Goal: Task Accomplishment & Management: Manage account settings

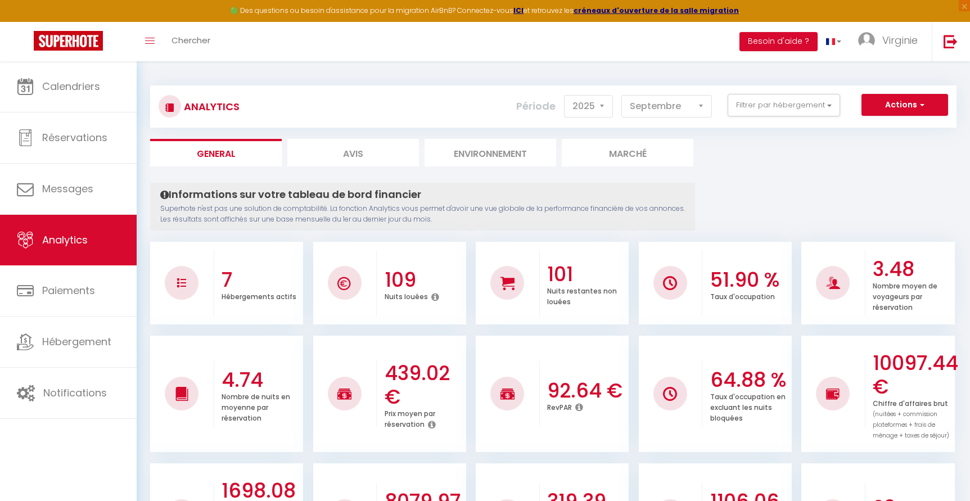
select select "2025"
click at [688, 106] on select "Janvier Février Mars Avril Mai Juin Juillet Août Septembre Octobre Novembre Déc…" at bounding box center [666, 106] width 91 height 22
select select "7"
click at [622, 95] on select "Janvier Février Mars Avril Mai Juin Juillet Août Septembre Octobre Novembre Déc…" at bounding box center [666, 106] width 91 height 22
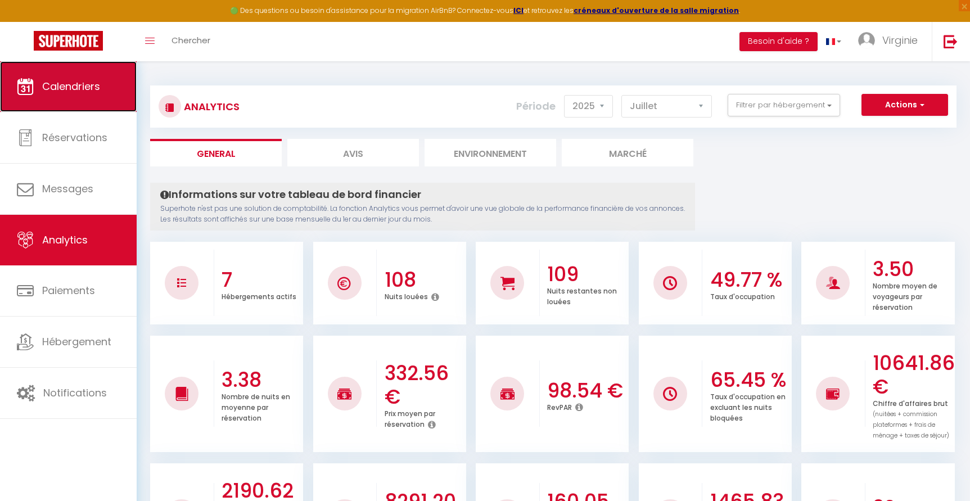
click at [46, 91] on span "Calendriers" at bounding box center [71, 86] width 58 height 14
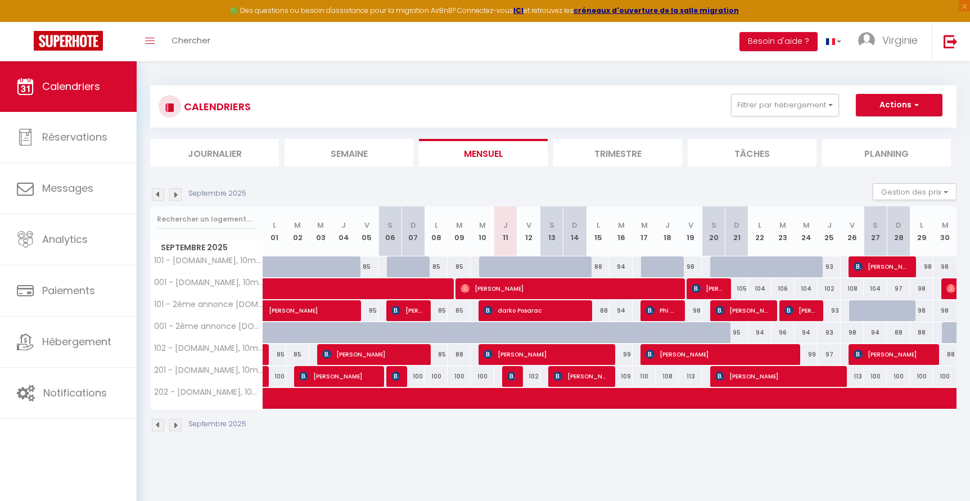
click at [158, 194] on img at bounding box center [158, 194] width 12 height 12
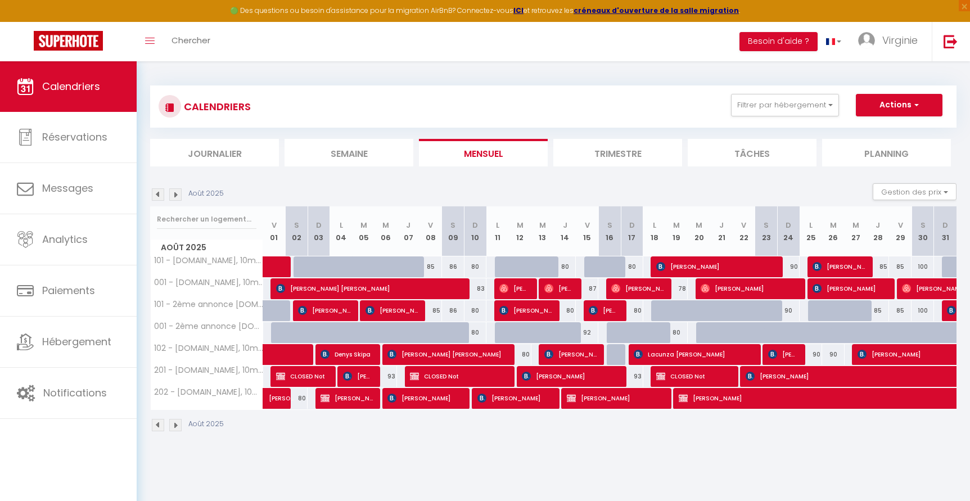
click at [158, 194] on img at bounding box center [158, 194] width 12 height 12
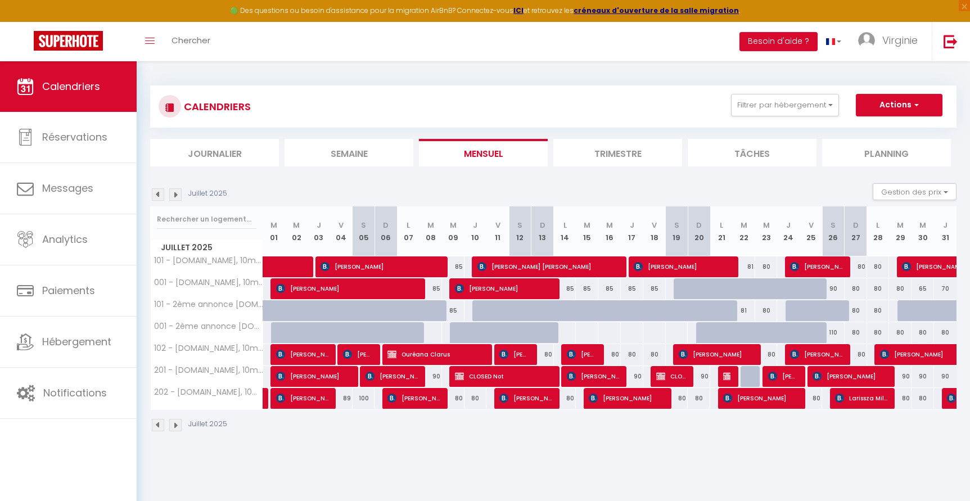
click at [703, 374] on div "90" at bounding box center [699, 376] width 22 height 21
type input "90"
type input "Dim 20 Juillet 2025"
type input "Lun 21 Juillet 2025"
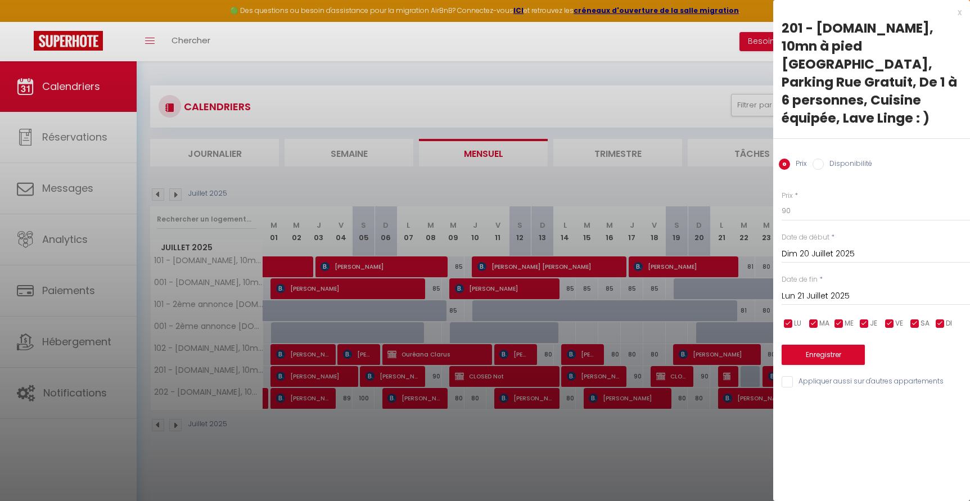
click at [819, 159] on input "Disponibilité" at bounding box center [817, 164] width 11 height 11
radio input "true"
radio input "false"
click at [846, 346] on button "Enregistrer" at bounding box center [822, 356] width 83 height 20
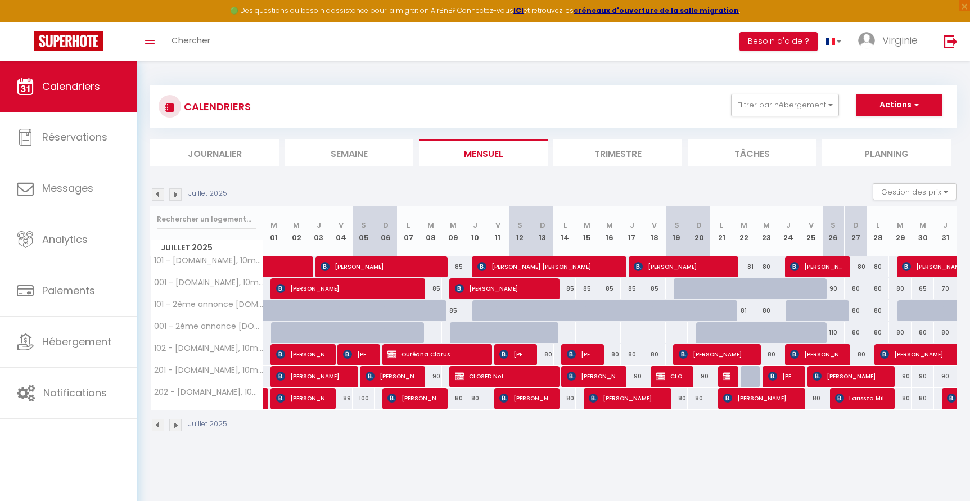
click at [175, 195] on img at bounding box center [175, 194] width 12 height 12
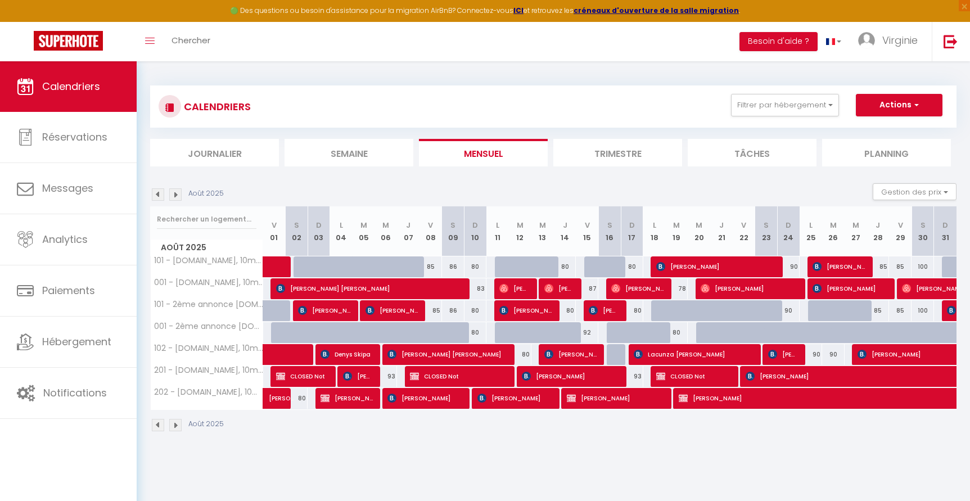
click at [174, 195] on img at bounding box center [175, 194] width 12 height 12
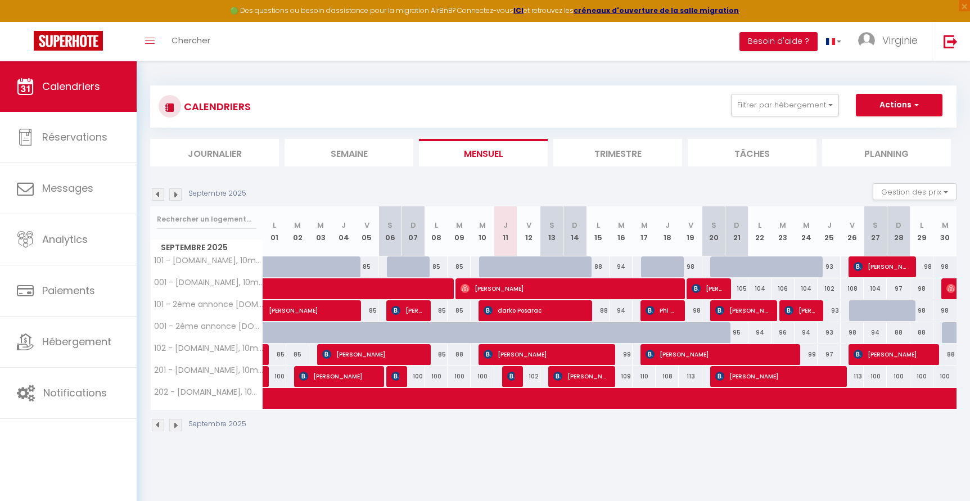
click at [175, 196] on img at bounding box center [175, 194] width 12 height 12
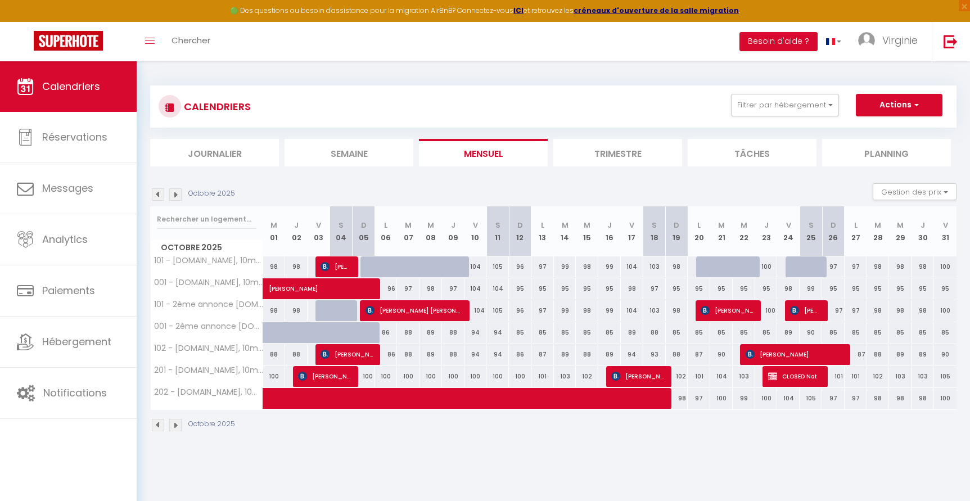
click at [162, 193] on img at bounding box center [158, 194] width 12 height 12
select select
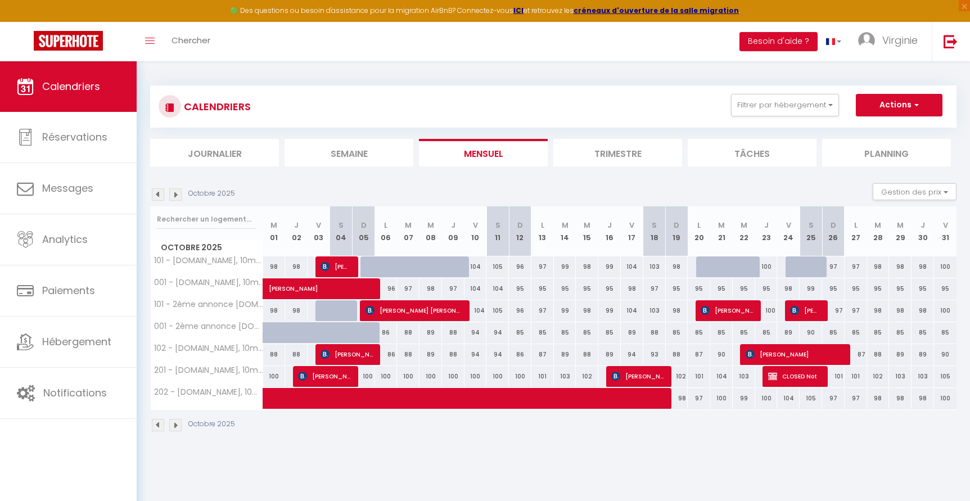
select select
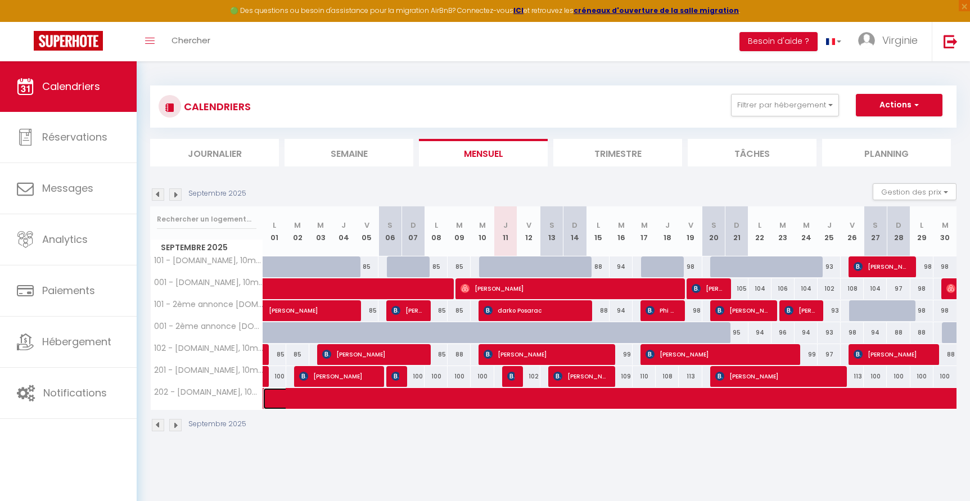
click at [324, 398] on span at bounding box center [896, 398] width 1241 height 21
select select "OK"
select select "KO"
select select "0"
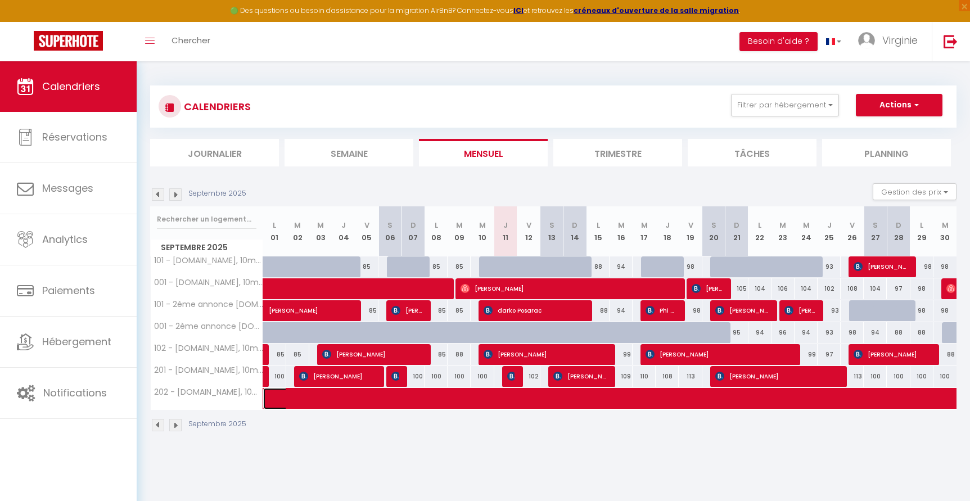
select select "1"
select select
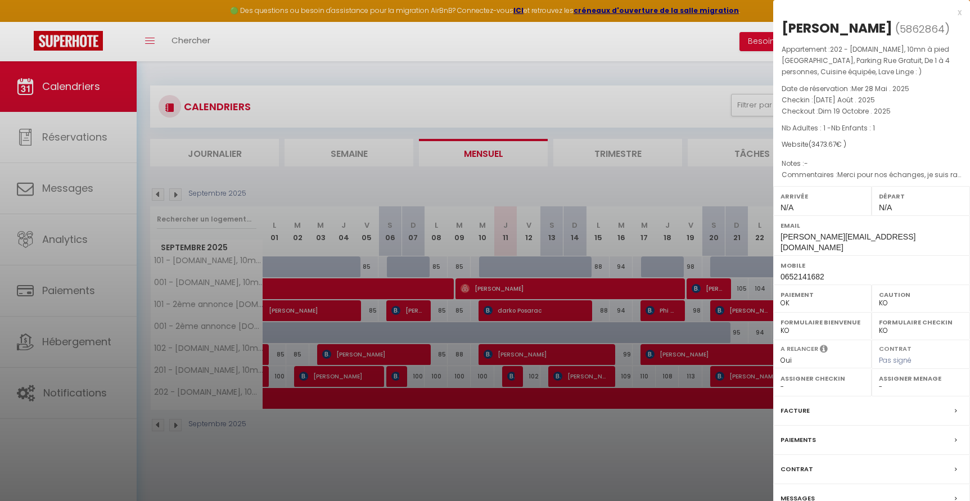
click at [496, 448] on div at bounding box center [485, 250] width 970 height 501
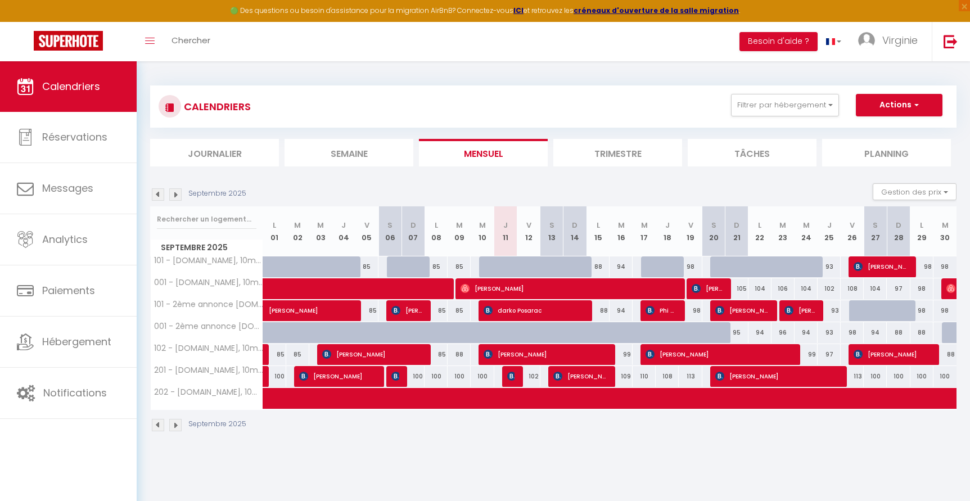
click at [178, 426] on img at bounding box center [175, 425] width 12 height 12
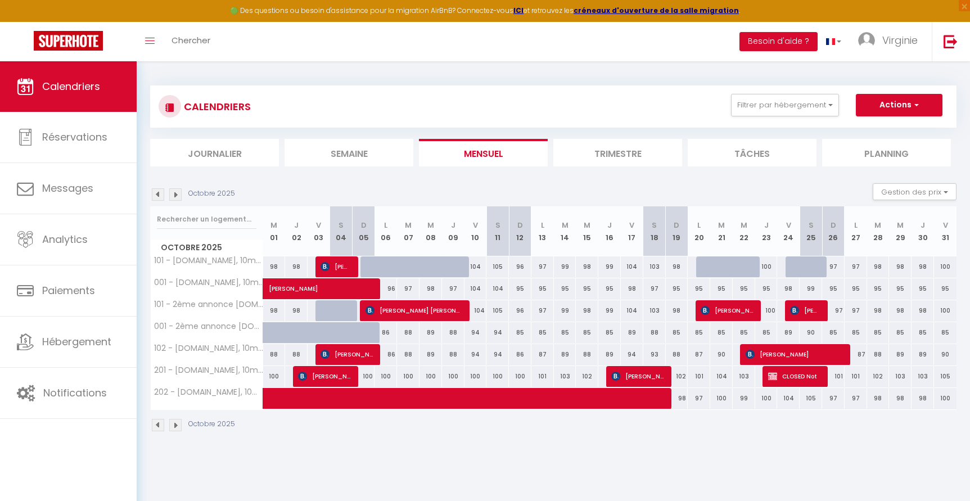
click at [159, 426] on img at bounding box center [158, 425] width 12 height 12
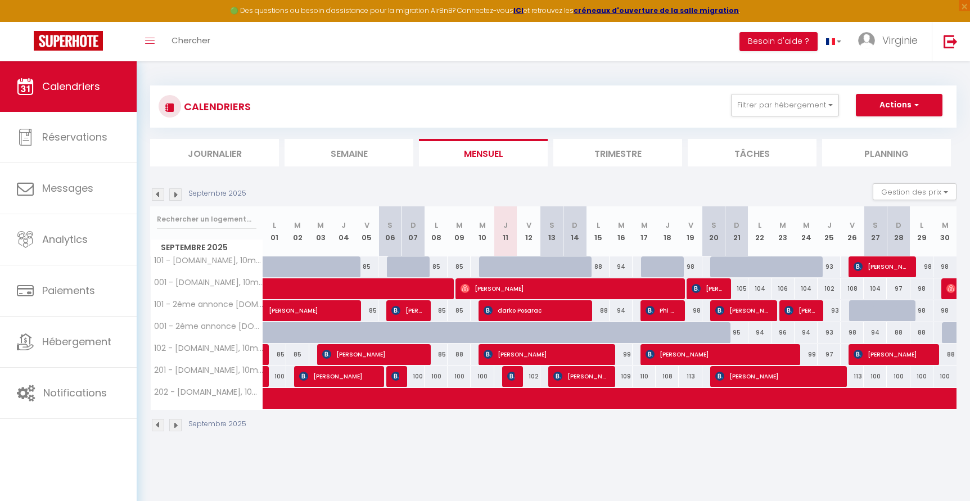
click at [159, 426] on img at bounding box center [158, 425] width 12 height 12
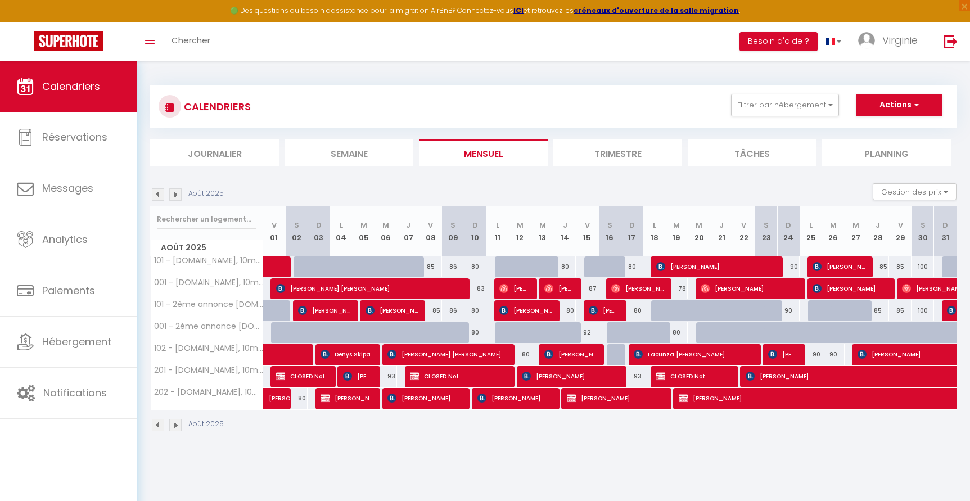
click at [175, 424] on img at bounding box center [175, 425] width 12 height 12
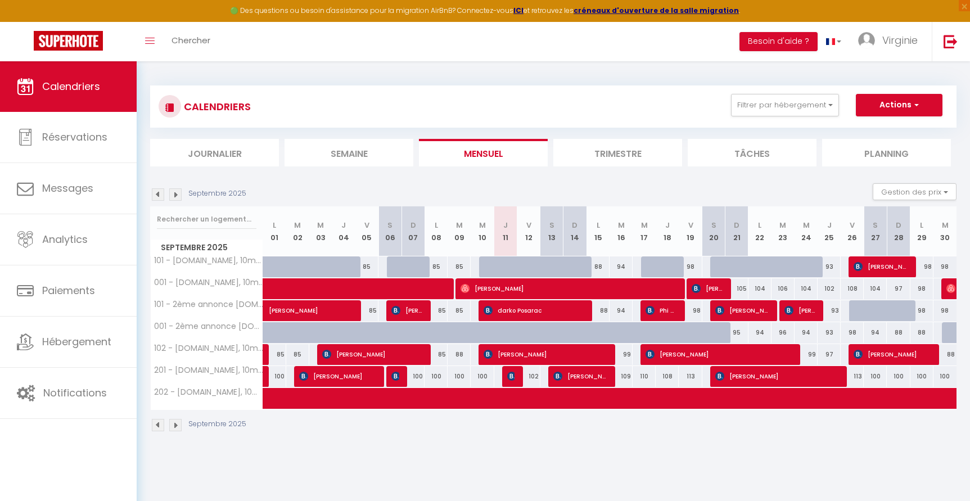
click at [176, 424] on img at bounding box center [175, 425] width 12 height 12
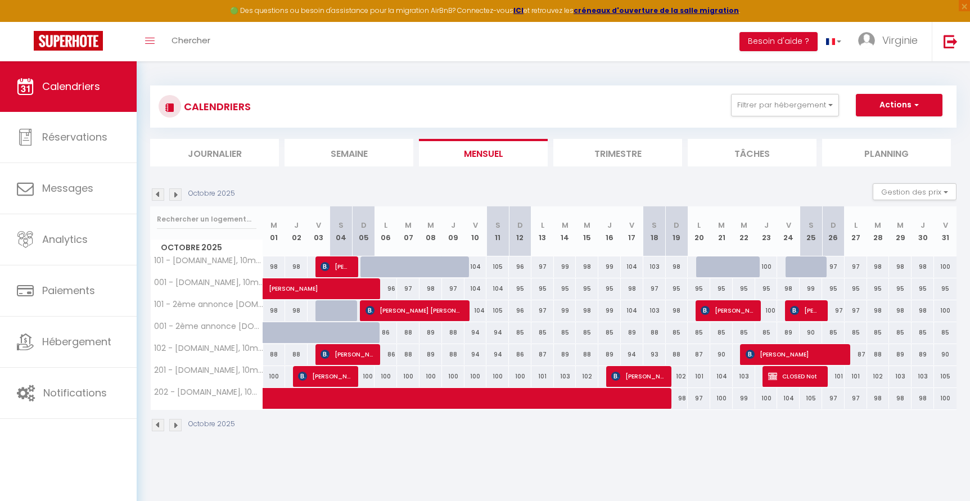
click at [157, 192] on img at bounding box center [158, 194] width 12 height 12
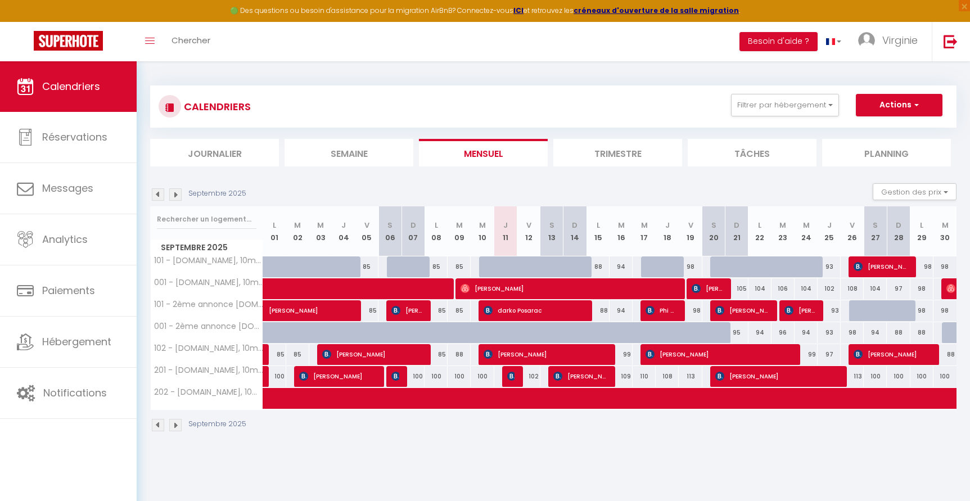
click at [626, 377] on div "109" at bounding box center [620, 376] width 23 height 21
select select "1"
type input "Mar 16 Septembre 2025"
type input "Mer 17 Septembre 2025"
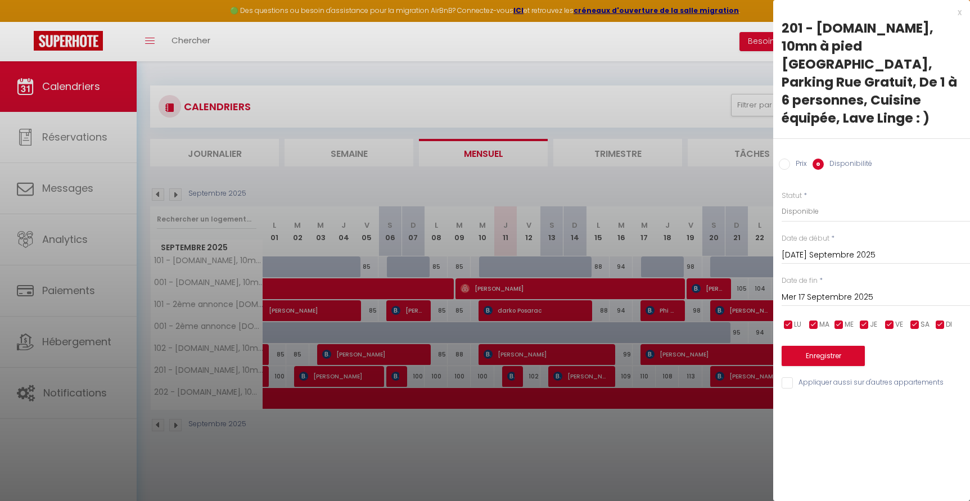
click at [615, 440] on div at bounding box center [485, 250] width 970 height 501
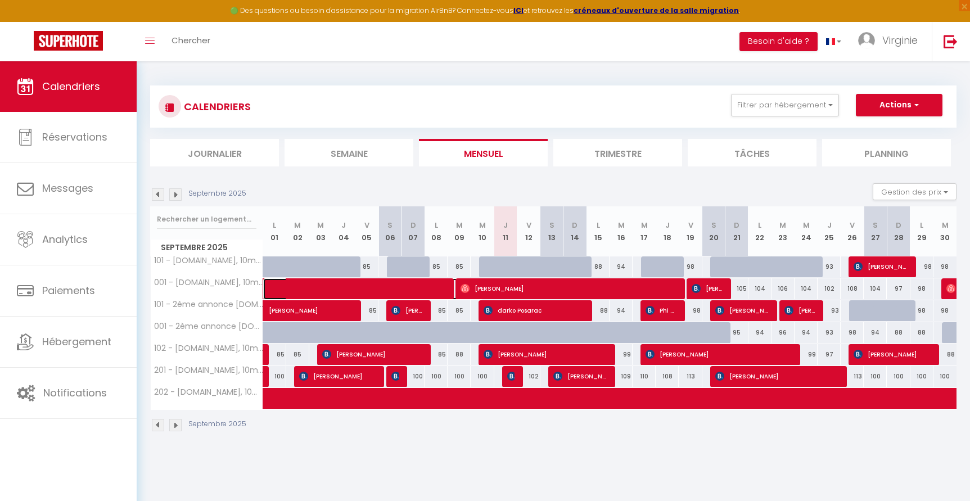
click at [286, 287] on span at bounding box center [379, 288] width 207 height 21
select select "OK"
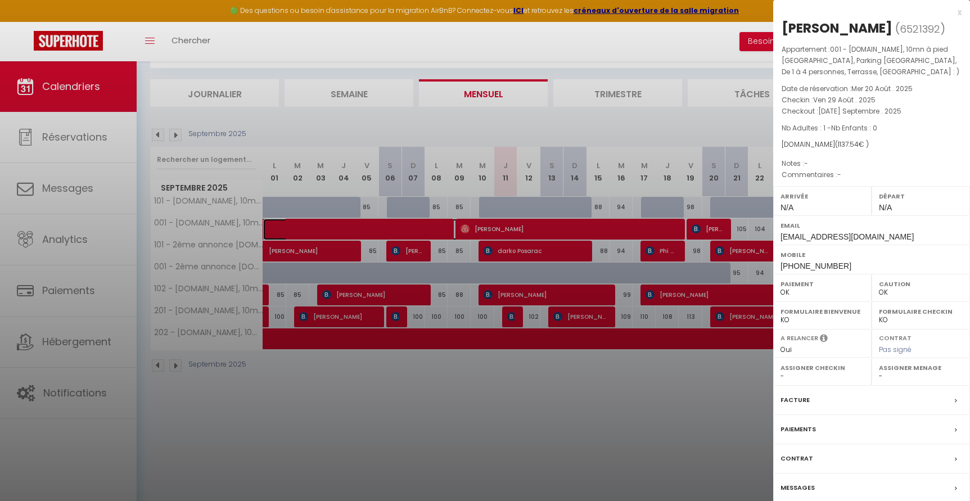
scroll to position [61, 0]
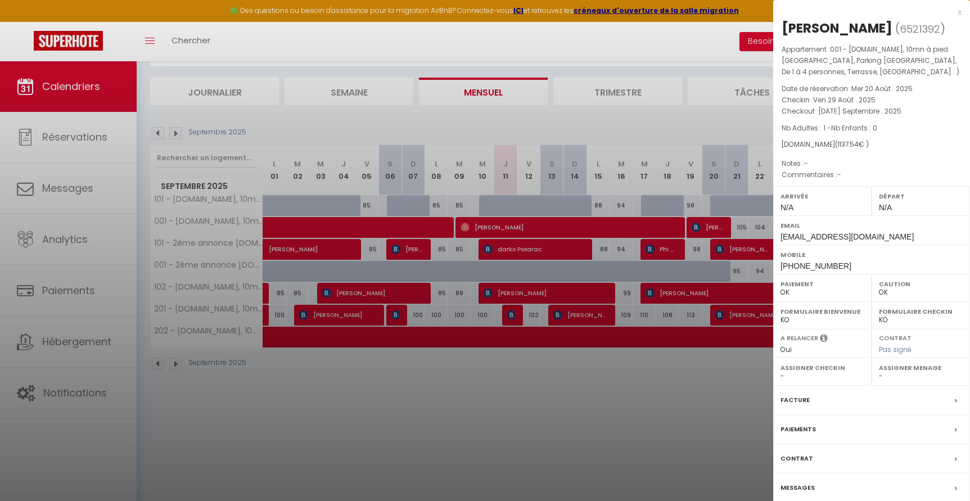
click at [956, 428] on icon at bounding box center [956, 430] width 2 height 7
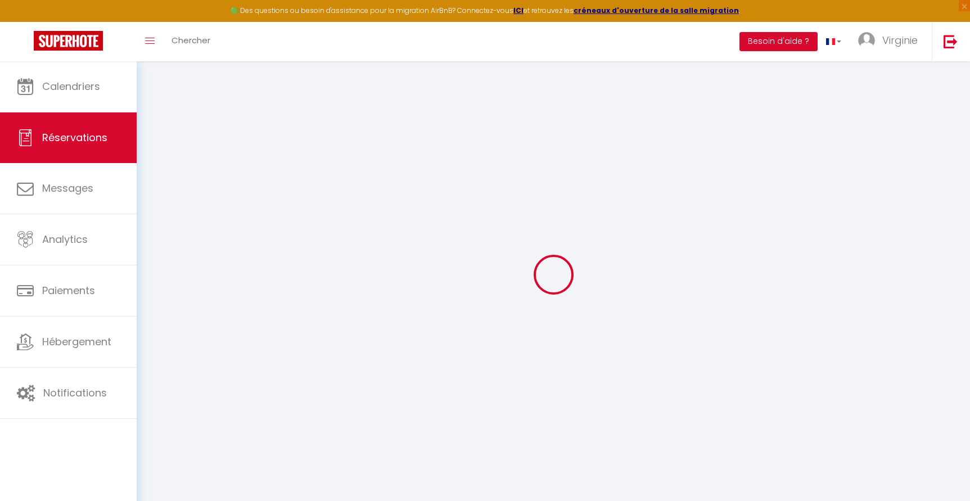
select select "0"
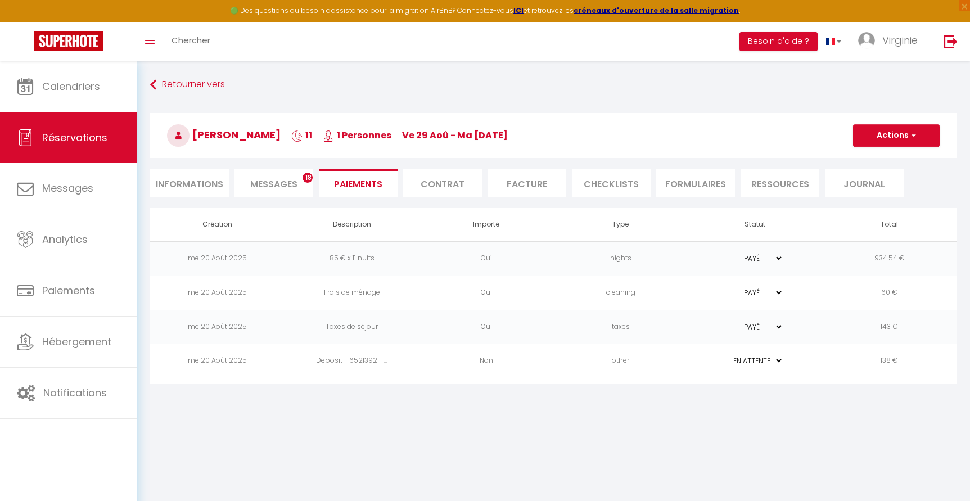
click at [179, 183] on li "Informations" at bounding box center [189, 183] width 79 height 28
select select
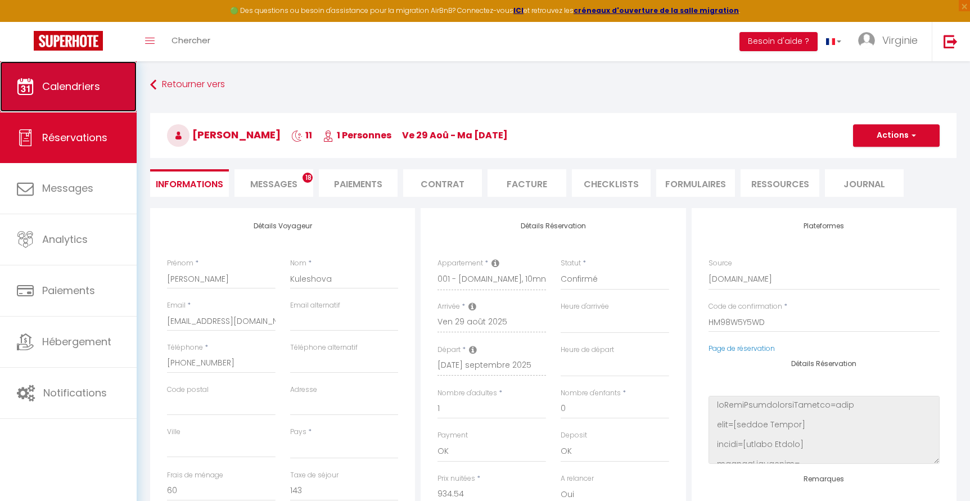
click at [60, 89] on span "Calendriers" at bounding box center [71, 86] width 58 height 14
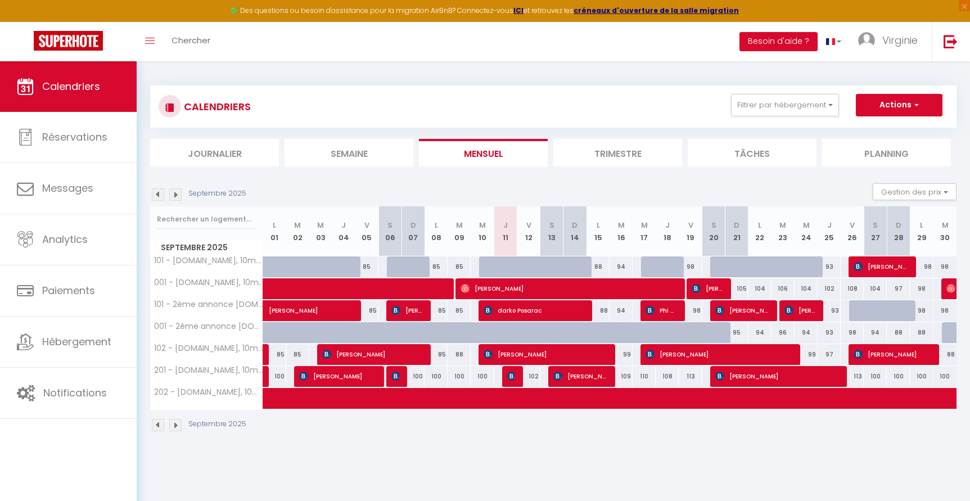
click at [177, 426] on img at bounding box center [175, 425] width 12 height 12
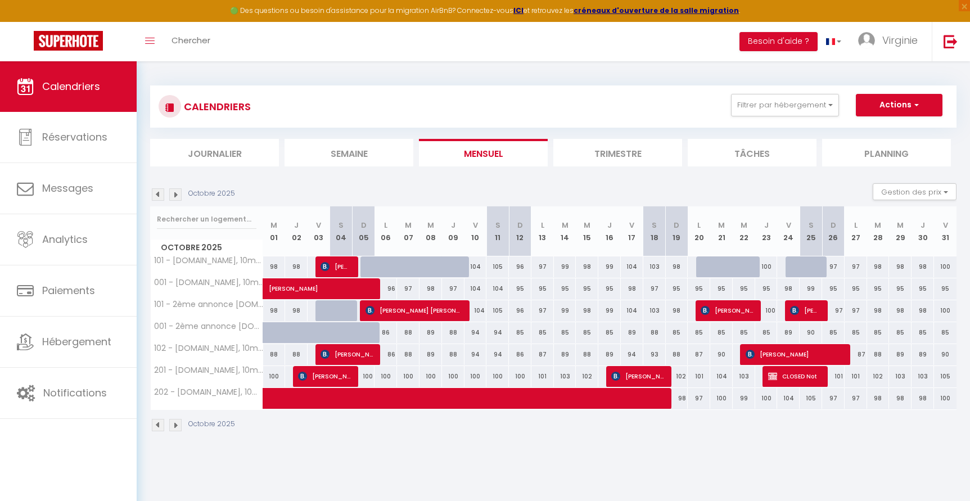
click at [158, 423] on img at bounding box center [158, 425] width 12 height 12
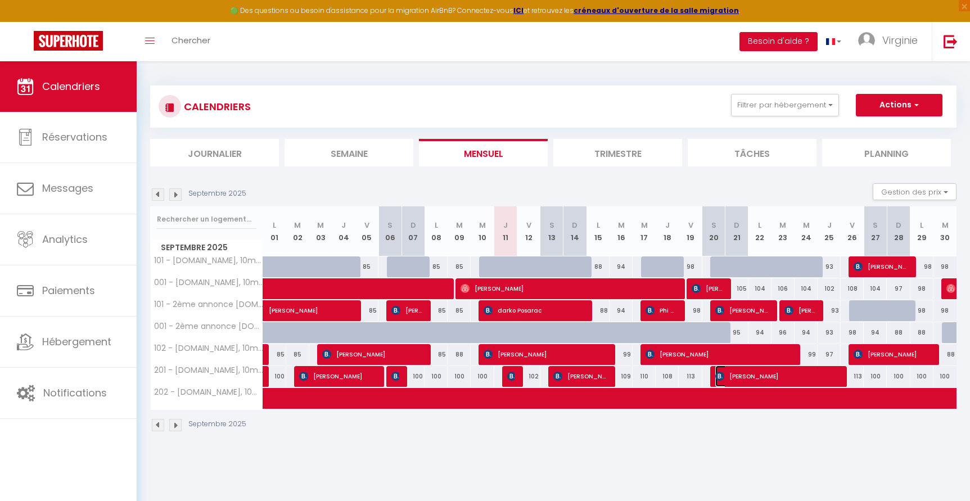
click at [744, 376] on span "[PERSON_NAME]" at bounding box center [776, 375] width 123 height 21
select select "OK"
select select "KO"
select select "0"
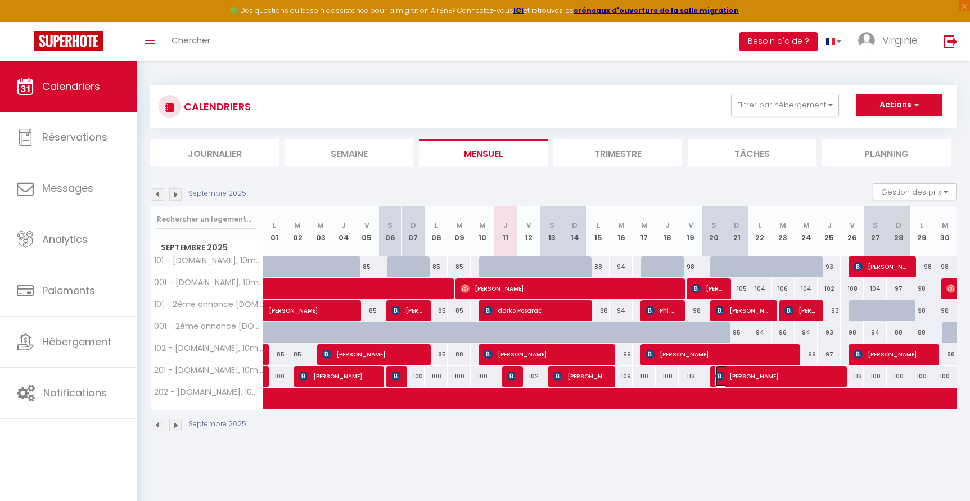
select select "1"
select select
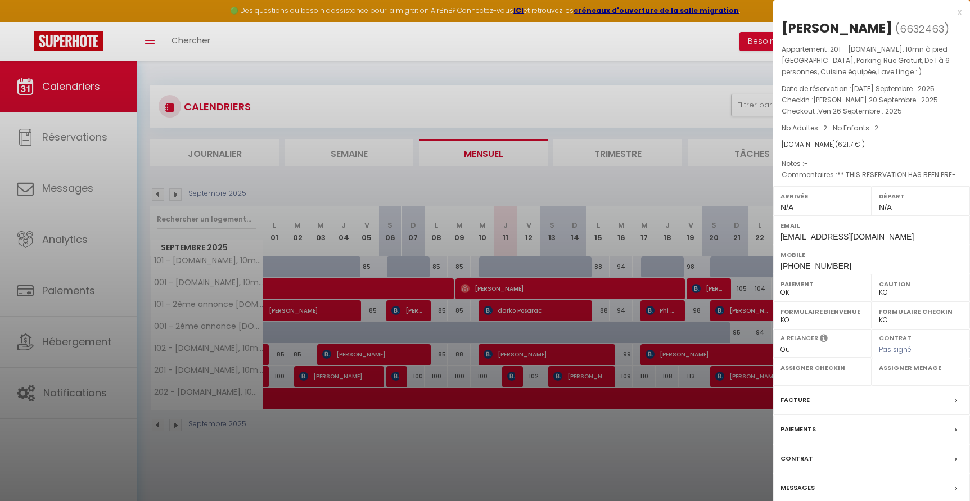
click at [694, 426] on div at bounding box center [485, 250] width 970 height 501
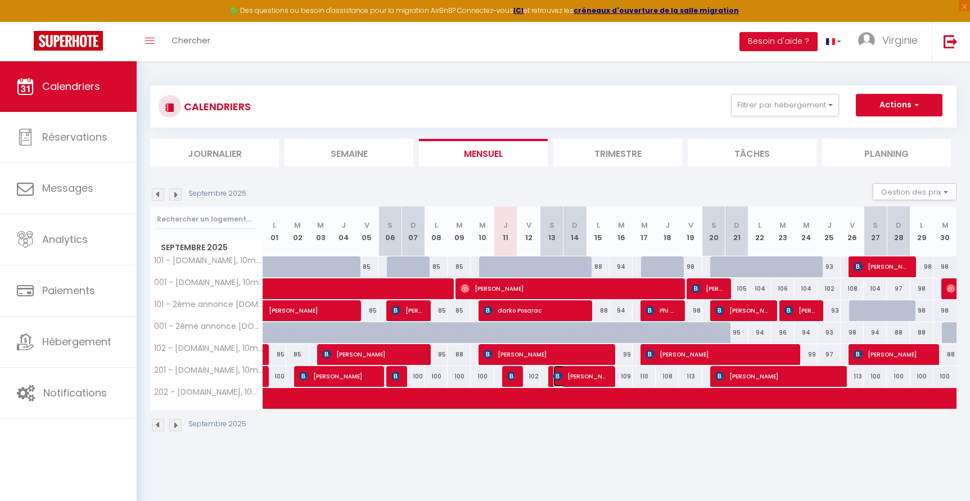
click at [570, 378] on span "[PERSON_NAME]" at bounding box center [580, 375] width 54 height 21
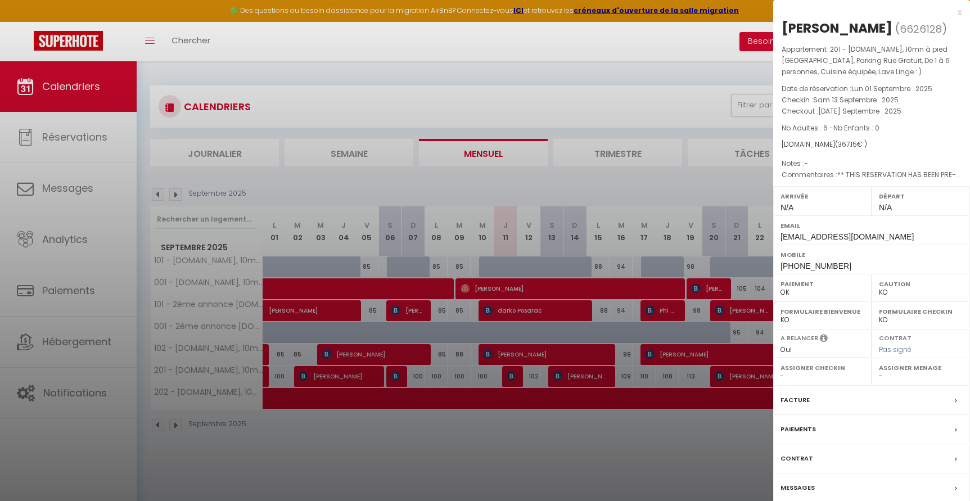
click at [581, 448] on div at bounding box center [485, 250] width 970 height 501
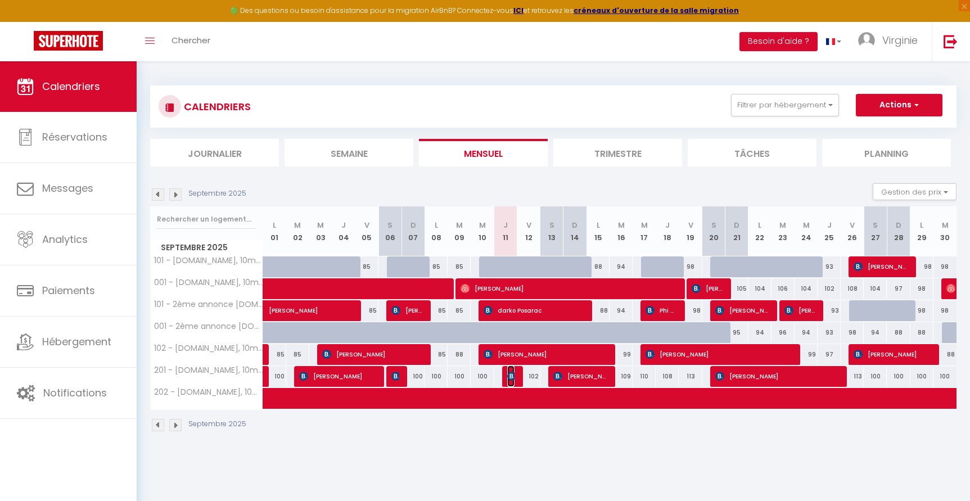
click at [512, 381] on span "[PERSON_NAME]" at bounding box center [511, 375] width 8 height 21
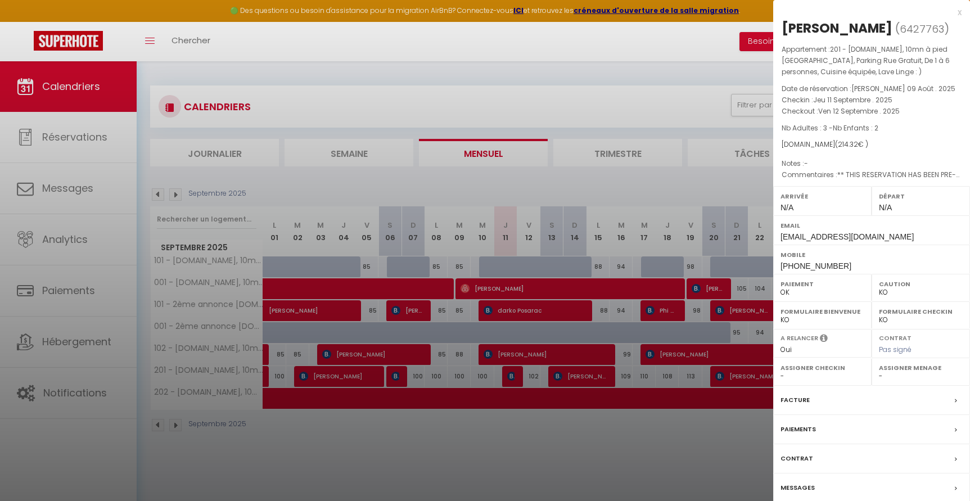
click at [559, 423] on div at bounding box center [485, 250] width 970 height 501
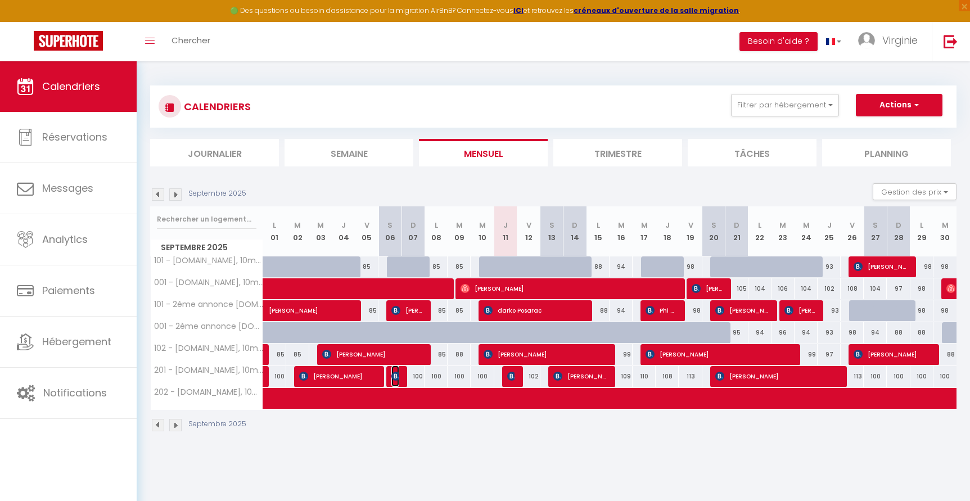
click at [395, 379] on img at bounding box center [395, 376] width 9 height 9
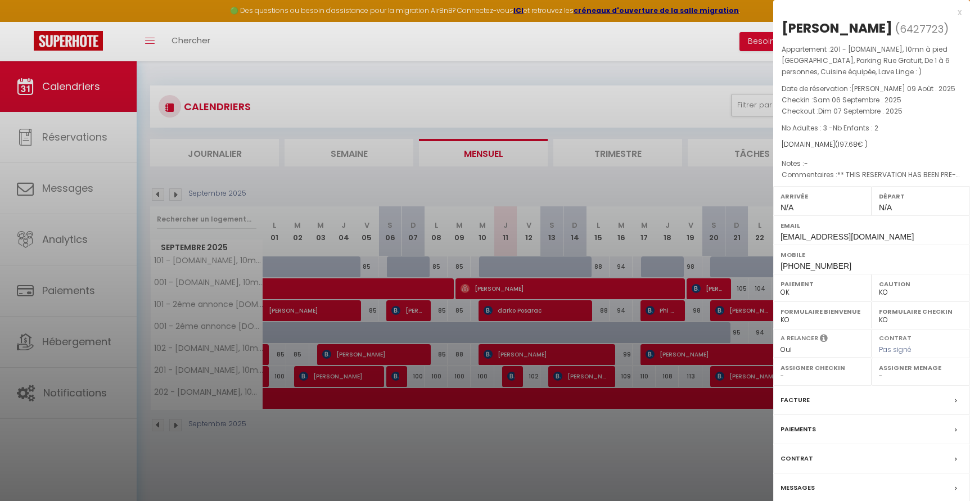
click at [468, 430] on div at bounding box center [485, 250] width 970 height 501
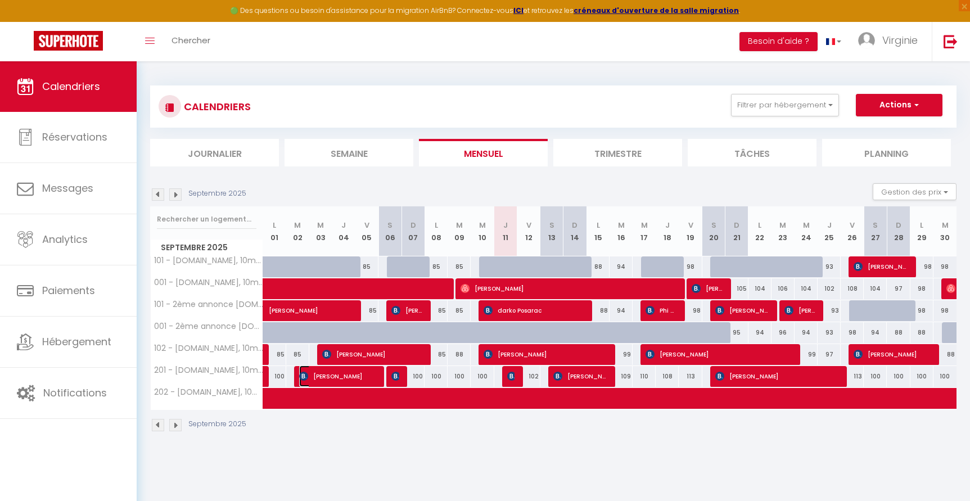
click at [350, 378] on span "[PERSON_NAME]" at bounding box center [337, 375] width 77 height 21
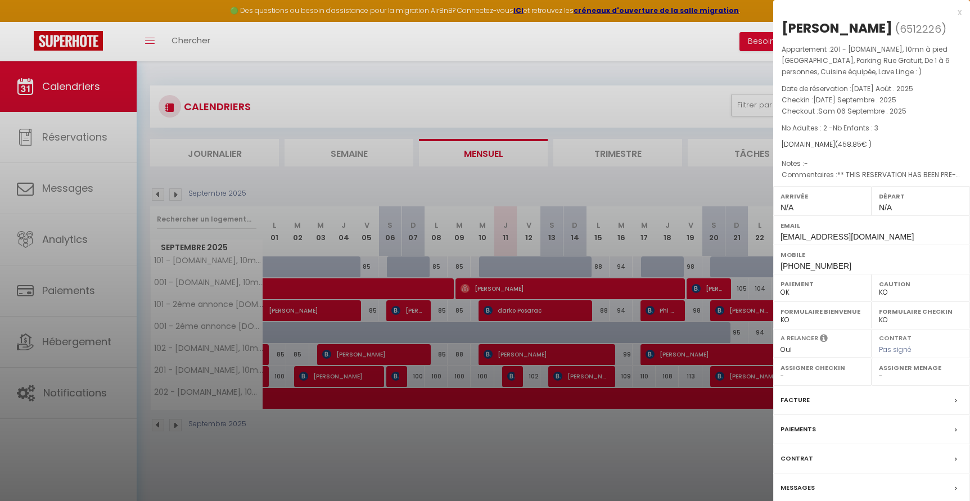
click at [398, 433] on div at bounding box center [485, 250] width 970 height 501
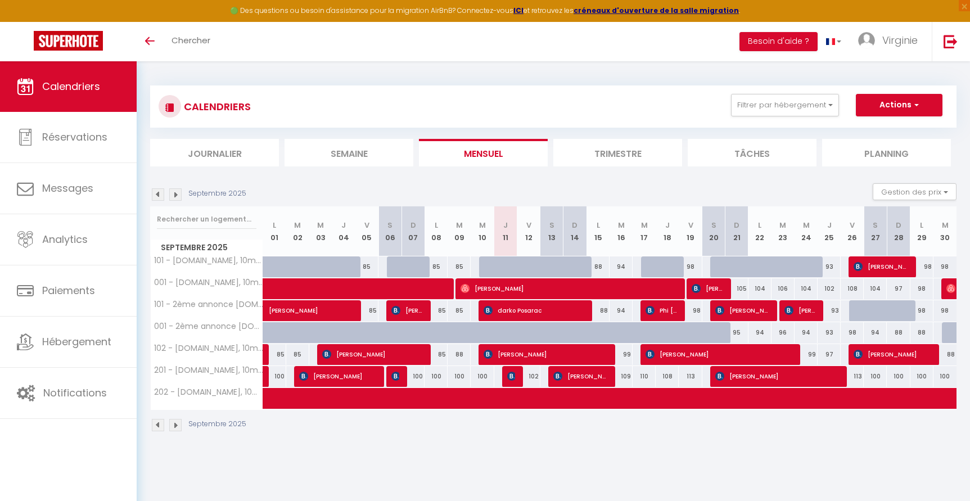
click at [591, 64] on div "CALENDRIERS Filtrer par hébergement Tous 101 - [DOMAIN_NAME], 10mn à pied Métro…" at bounding box center [553, 258] width 833 height 395
click at [902, 102] on button "Actions" at bounding box center [899, 105] width 87 height 22
click at [497, 83] on div "CALENDRIERS Filtrer par hébergement Tous 101 - [DOMAIN_NAME], 10mn à pied Métro…" at bounding box center [553, 259] width 806 height 368
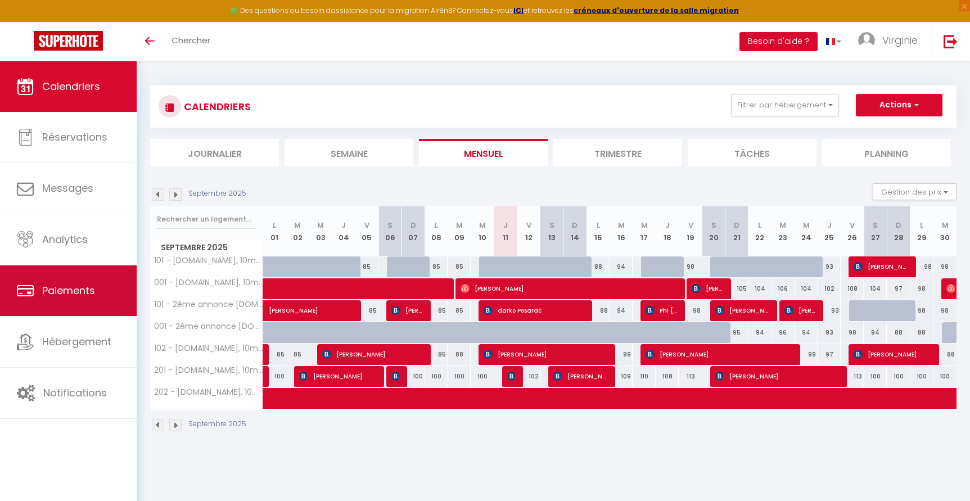
click at [66, 292] on span "Paiements" at bounding box center [68, 290] width 53 height 14
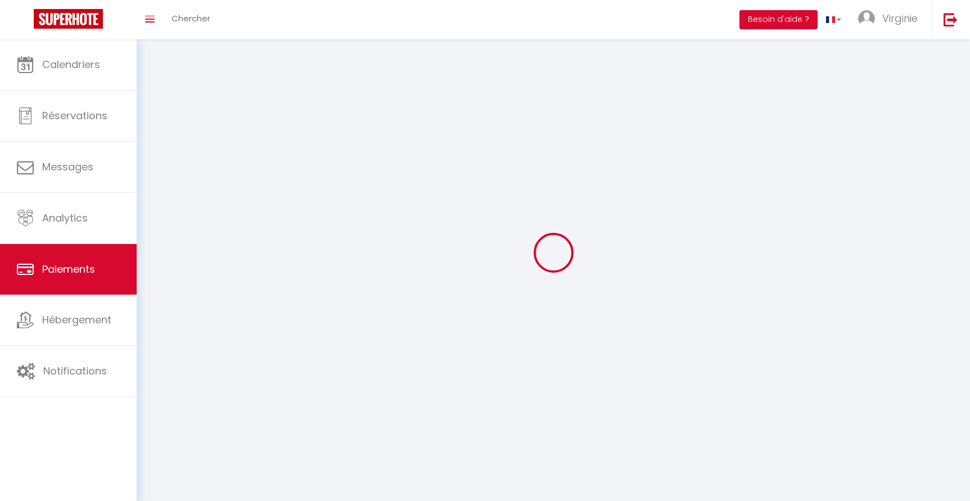
select select "2"
select select "0"
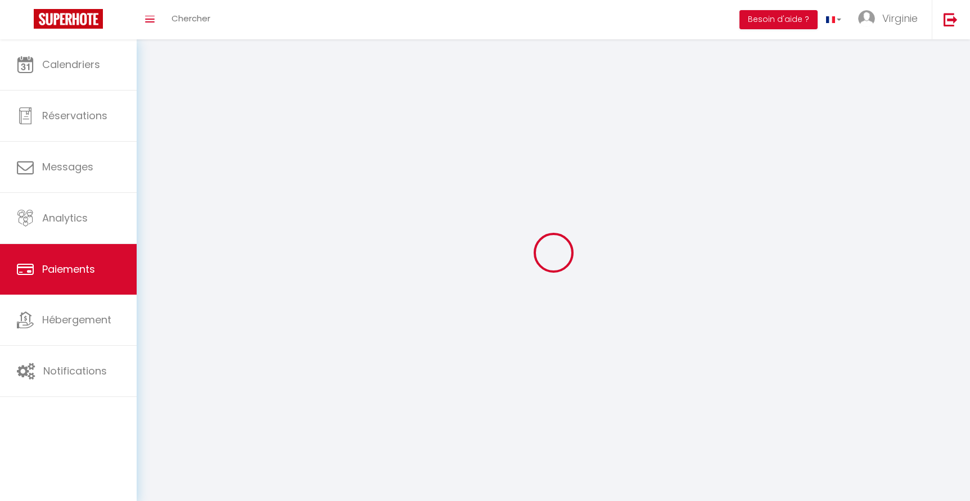
select select "0"
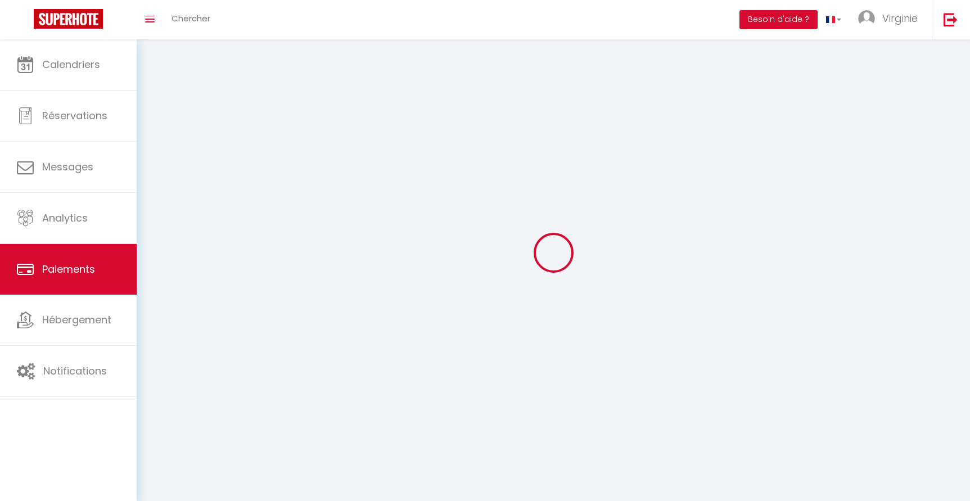
select select "0"
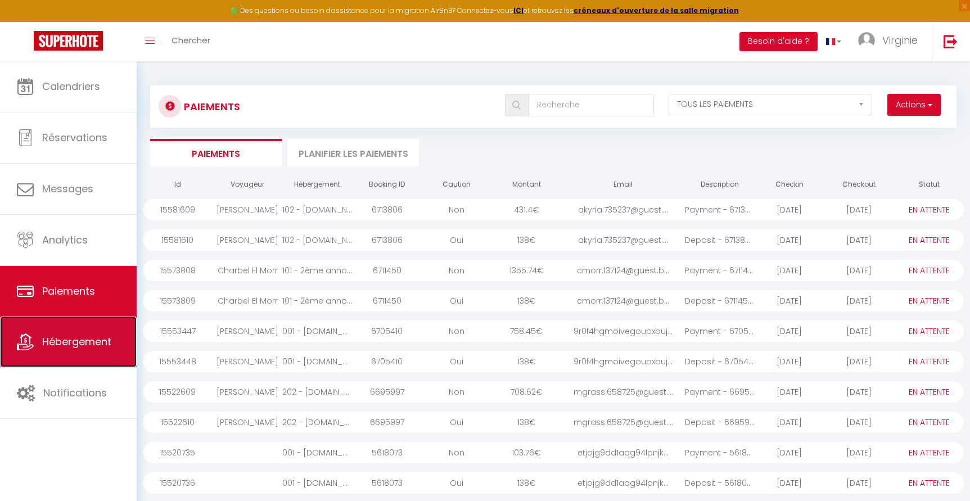
click at [70, 346] on span "Hébergement" at bounding box center [76, 342] width 69 height 14
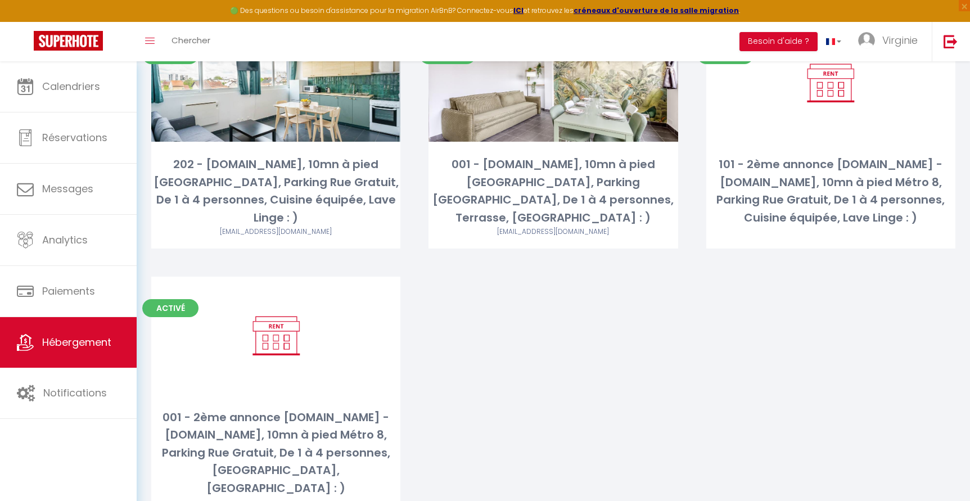
scroll to position [376, 0]
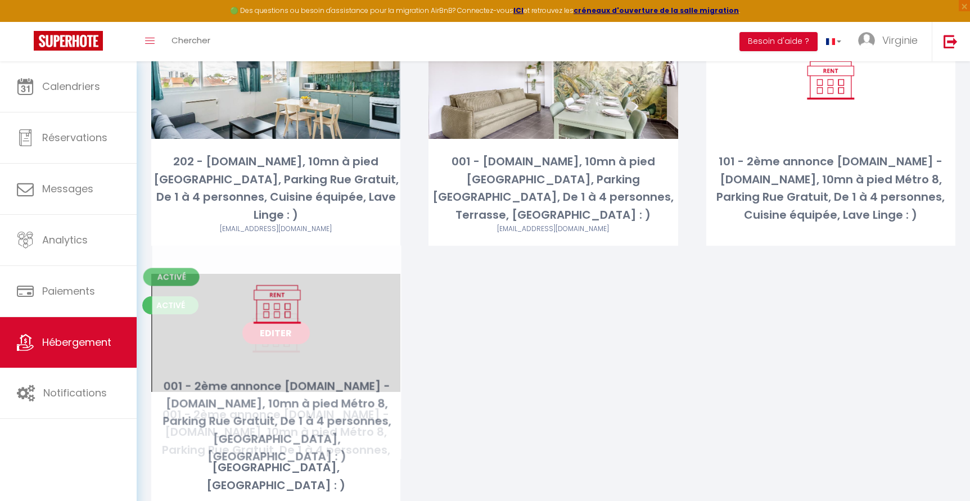
click at [293, 322] on link "Editer" at bounding box center [275, 333] width 67 height 22
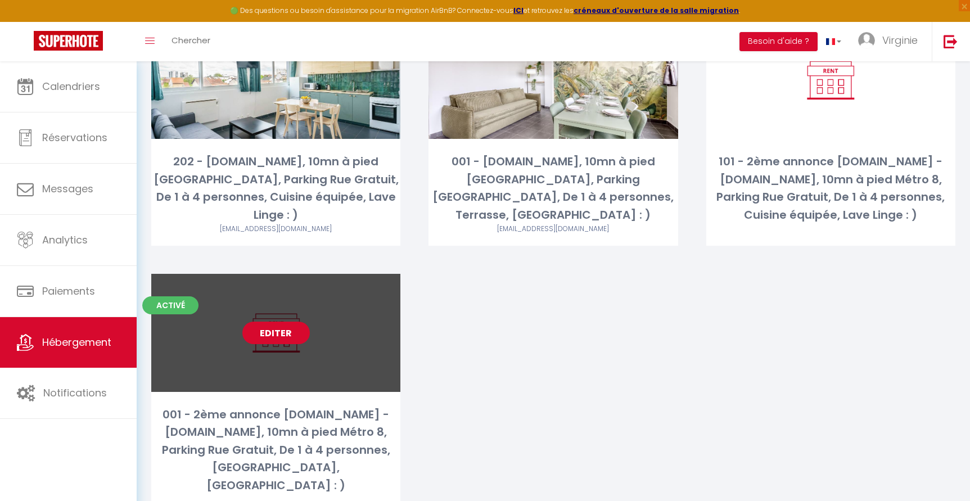
click at [283, 322] on link "Editer" at bounding box center [275, 333] width 67 height 22
select select "3"
select select "2"
select select "1"
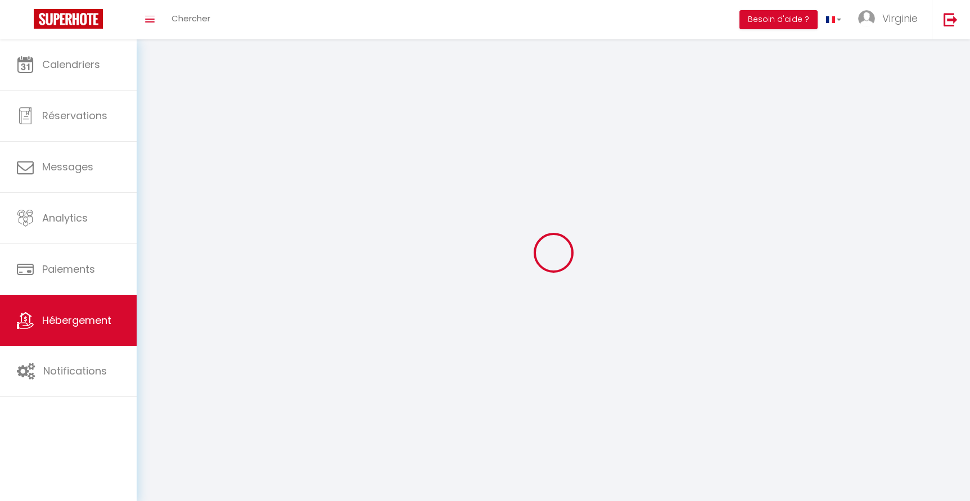
select select
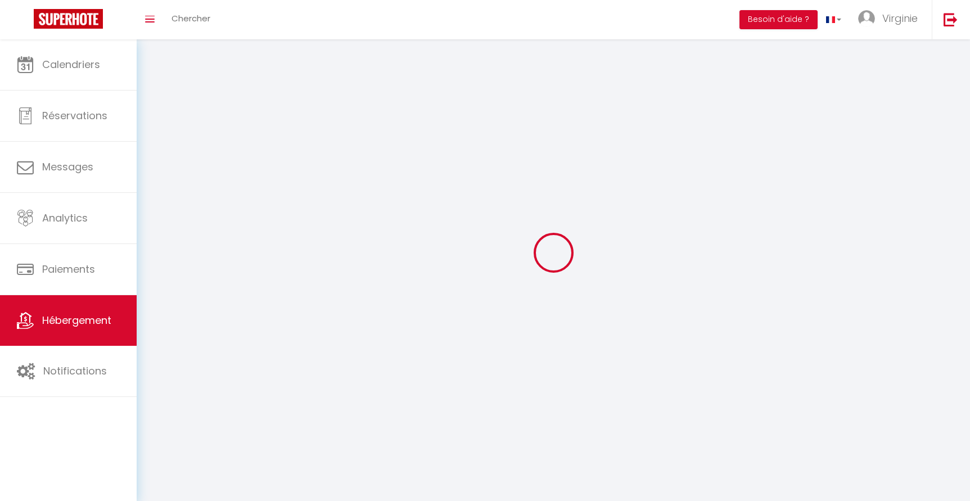
select select
checkbox input "false"
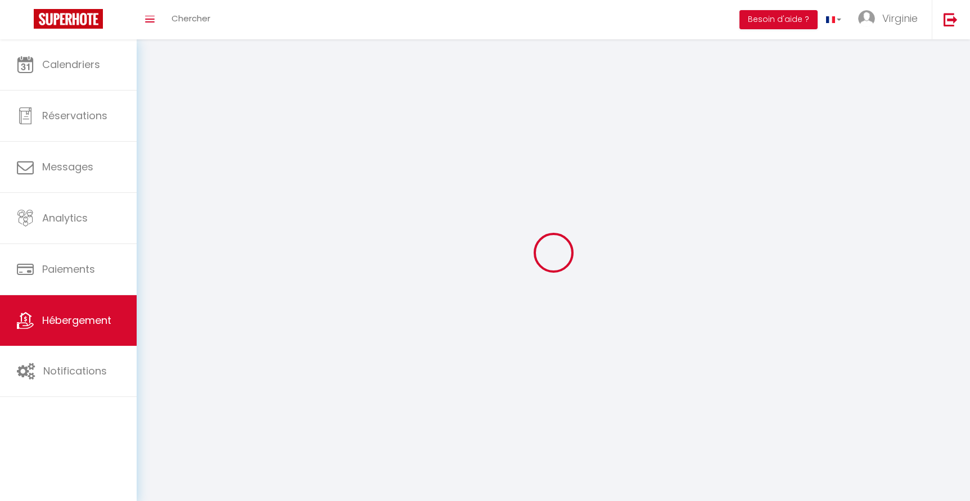
checkbox input "false"
select select
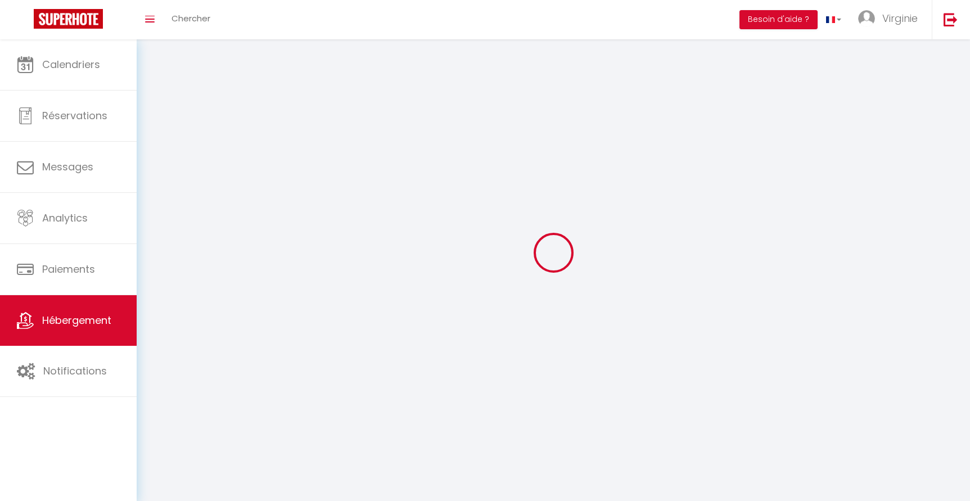
select select
checkbox input "false"
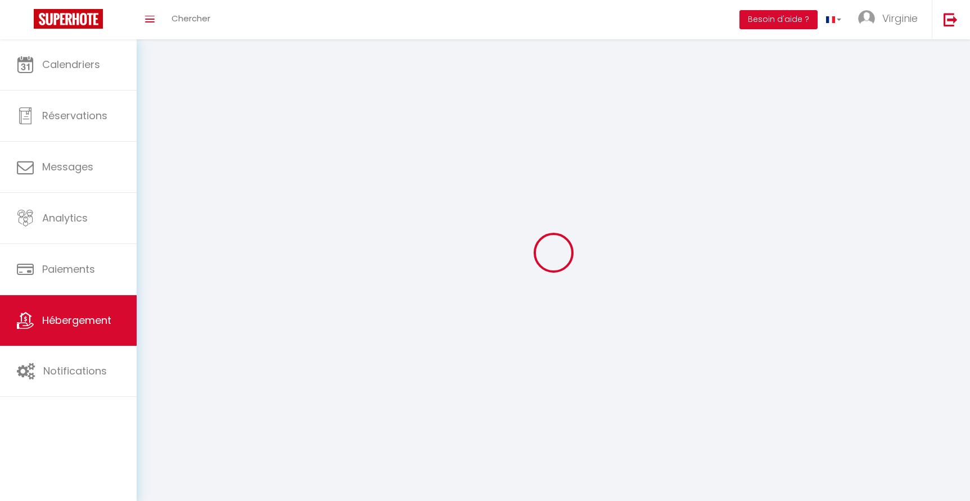
checkbox input "false"
select select
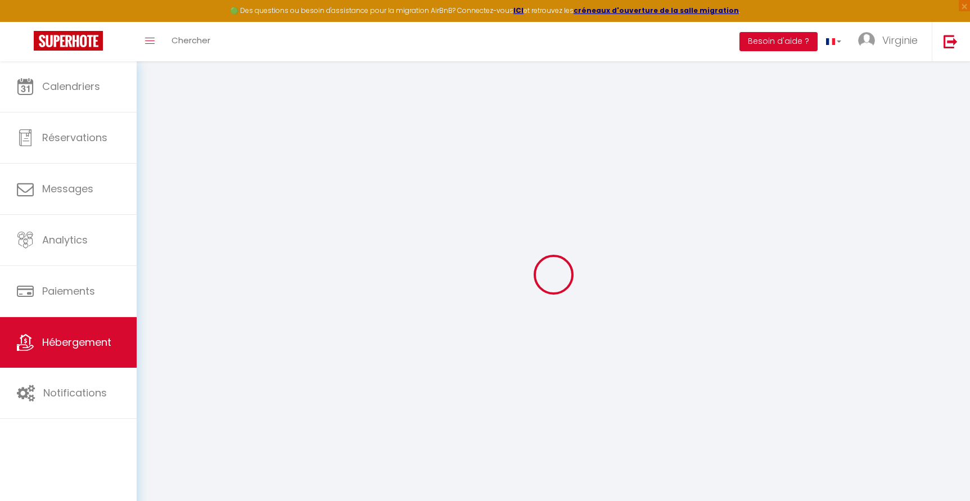
checkbox input "false"
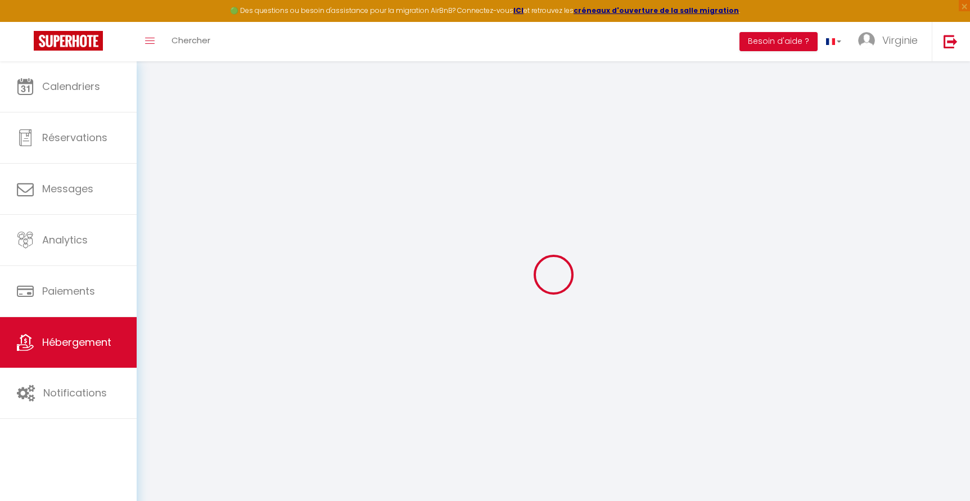
checkbox input "false"
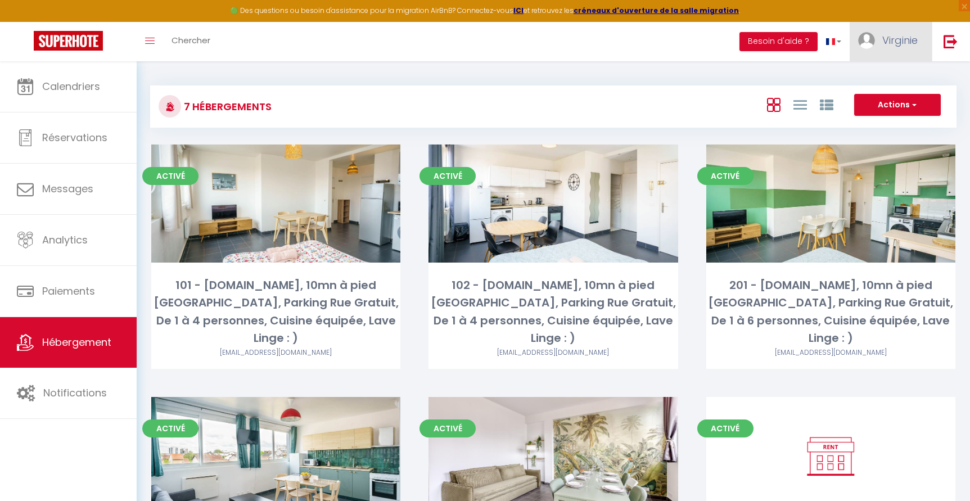
click at [901, 37] on span "Virginie" at bounding box center [899, 40] width 35 height 14
click at [893, 79] on link "Paramètres" at bounding box center [886, 78] width 83 height 19
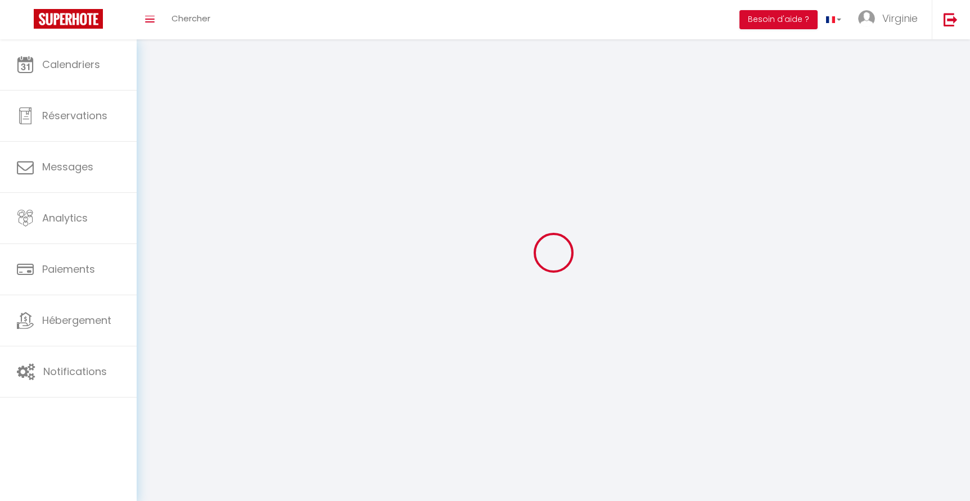
select select
type input "Virginie"
type input "Guionet"
type input "[PHONE_NUMBER]"
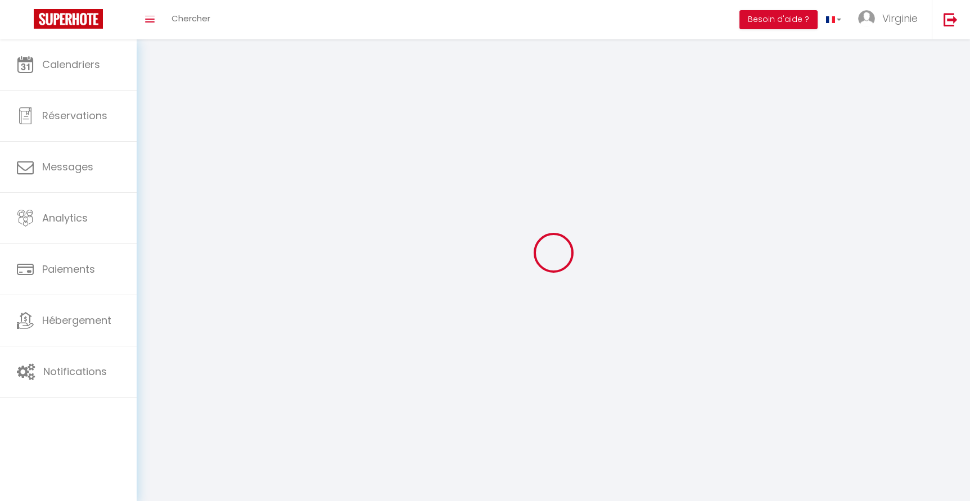
type input "[STREET_ADDRESS]"
type input "13840"
type input "ROGNES"
type input "jDVMiFUaJ3qpyo85lh1jOrycF"
type input "cRKuISCiUITZMUeU5xQcWKPdG"
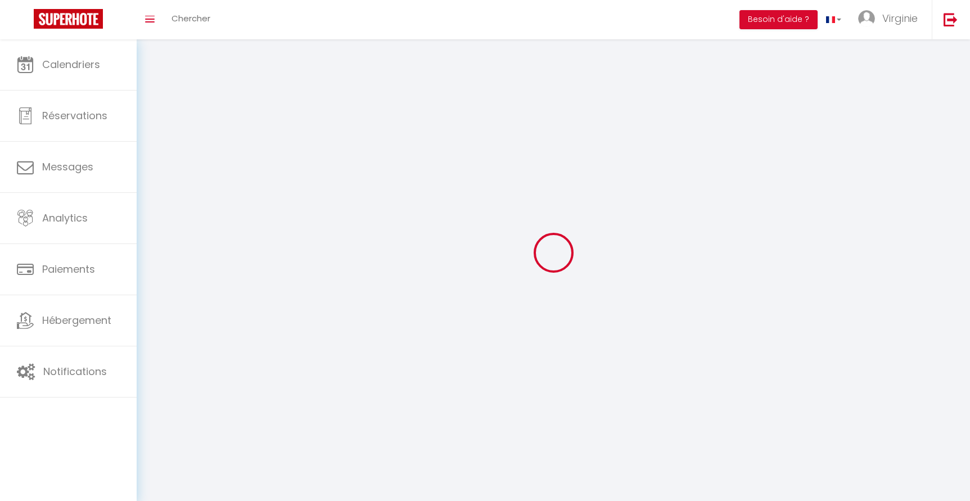
type input "[URL][DOMAIN_NAME]"
select select "28"
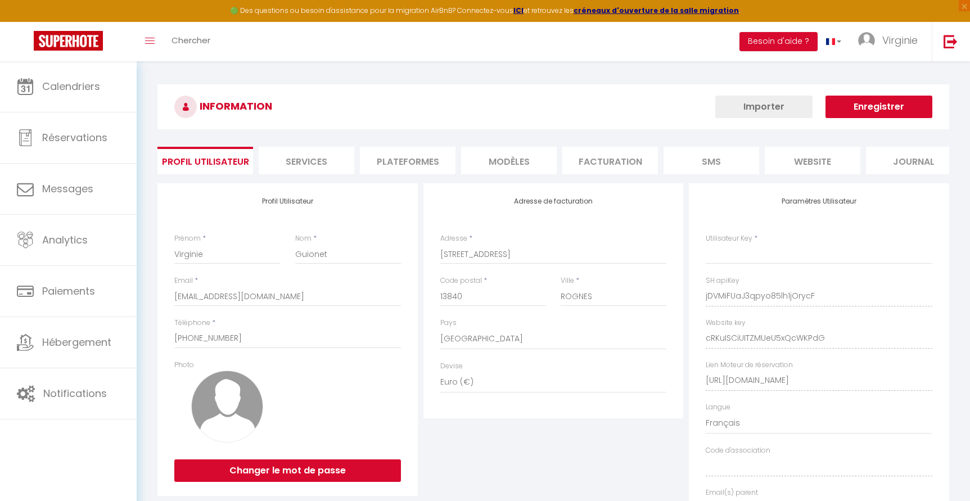
type input "jDVMiFUaJ3qpyo85lh1jOrycF"
type input "cRKuISCiUITZMUeU5xQcWKPdG"
type input "[URL][DOMAIN_NAME]"
select select "fr"
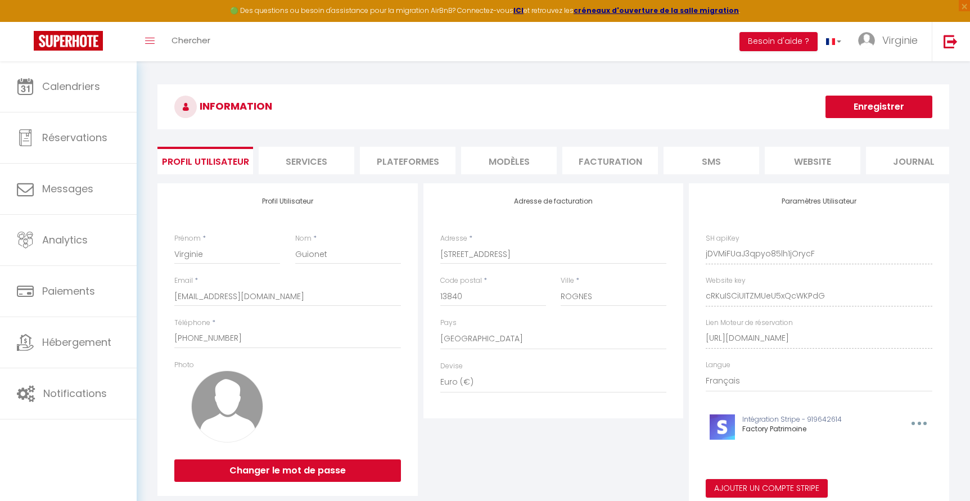
click at [580, 161] on li "Facturation" at bounding box center [610, 161] width 96 height 28
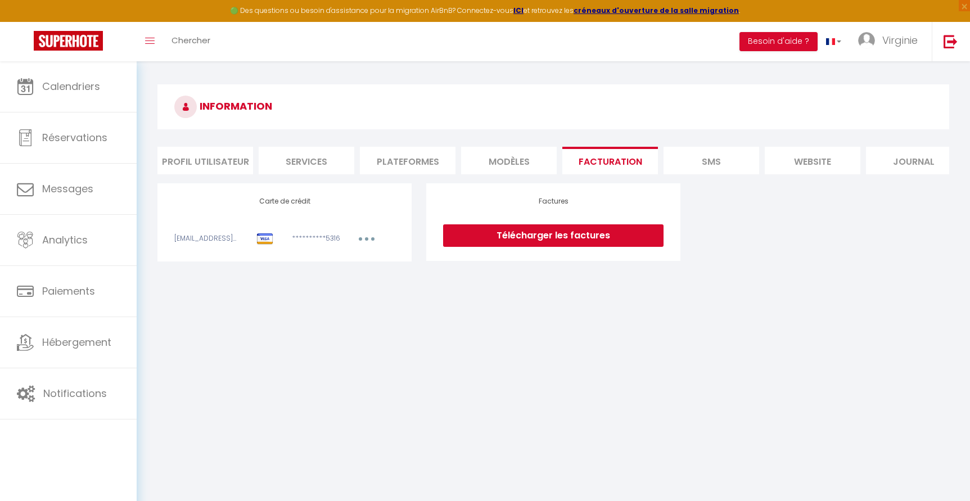
click at [569, 246] on link "Télécharger les factures" at bounding box center [553, 235] width 220 height 22
click at [778, 240] on div "**********" at bounding box center [553, 222] width 806 height 78
click at [512, 156] on li "MODÈLES" at bounding box center [509, 161] width 96 height 28
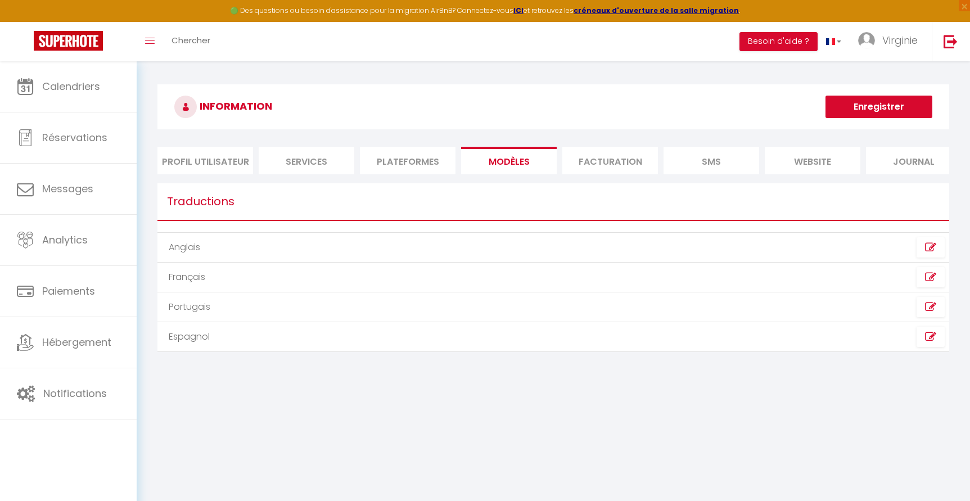
click at [401, 166] on li "Plateformes" at bounding box center [408, 161] width 96 height 28
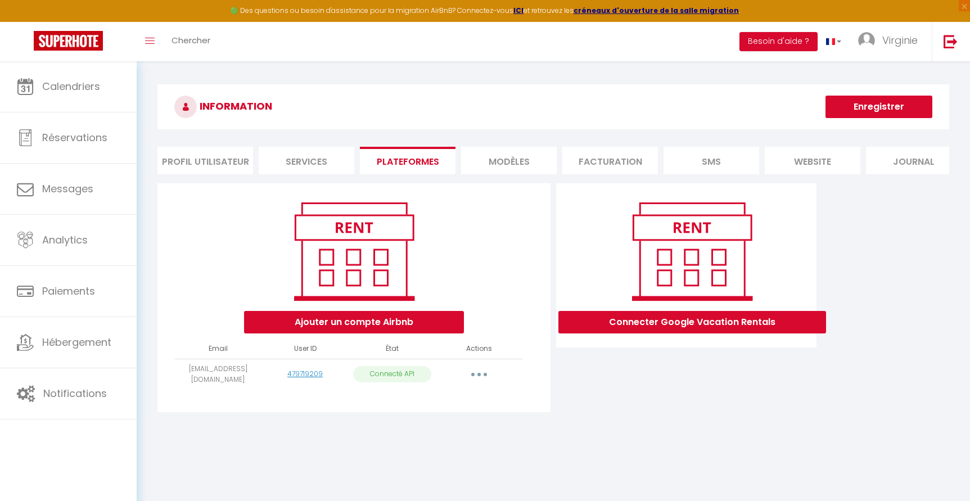
click at [310, 157] on li "Services" at bounding box center [307, 161] width 96 height 28
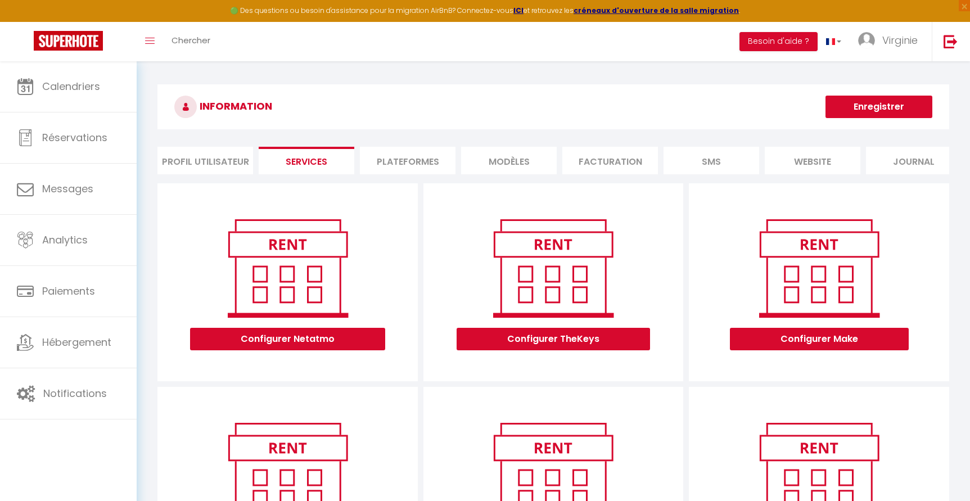
click at [421, 162] on li "Plateformes" at bounding box center [408, 161] width 96 height 28
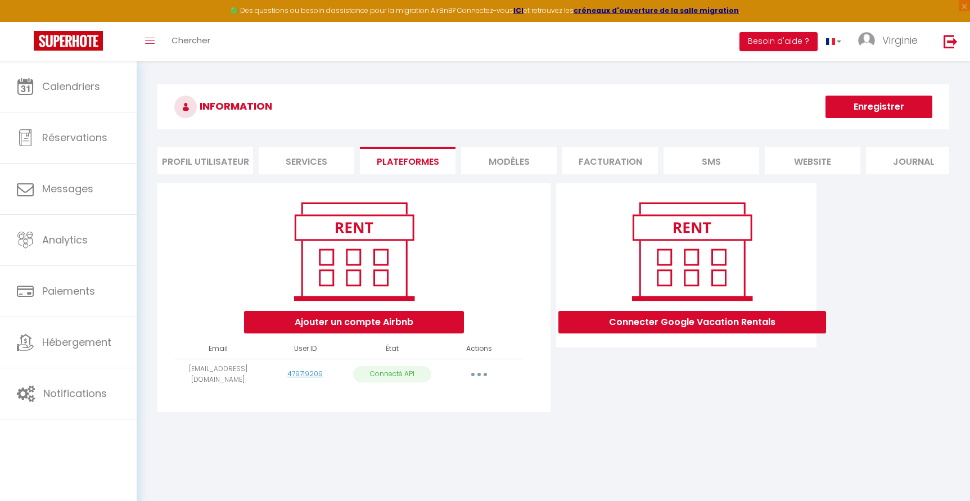
click at [322, 161] on li "Services" at bounding box center [307, 161] width 96 height 28
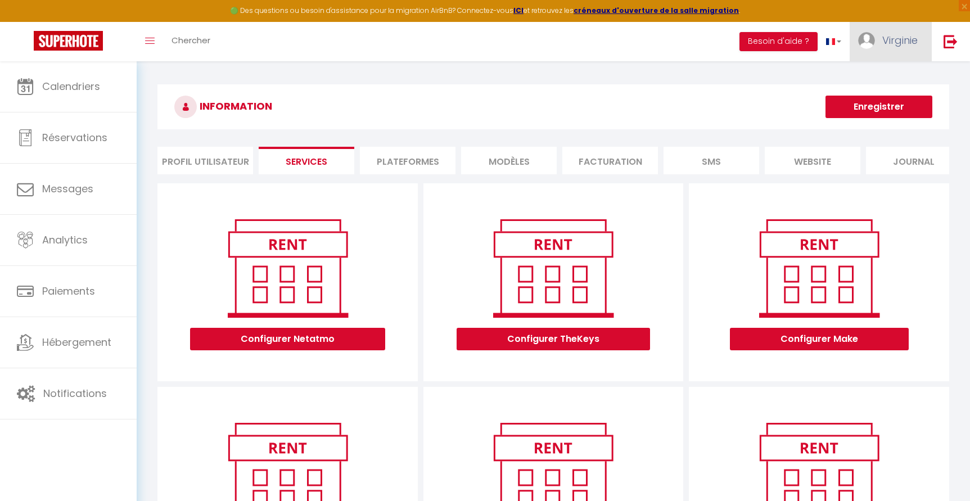
click at [901, 38] on span "Virginie" at bounding box center [899, 40] width 35 height 14
click at [905, 76] on link "Paramètres" at bounding box center [886, 78] width 83 height 19
click at [407, 160] on li "Plateformes" at bounding box center [408, 161] width 96 height 28
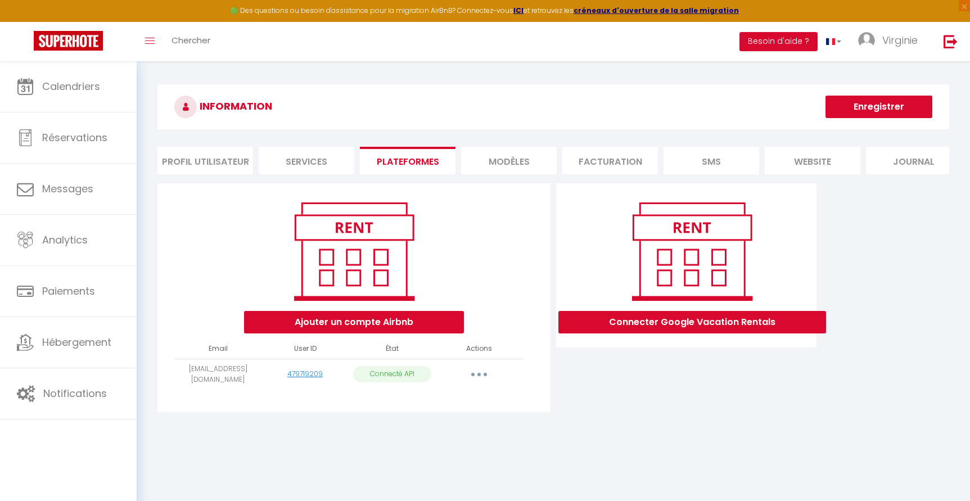
click at [182, 166] on li "Profil Utilisateur" at bounding box center [205, 161] width 96 height 28
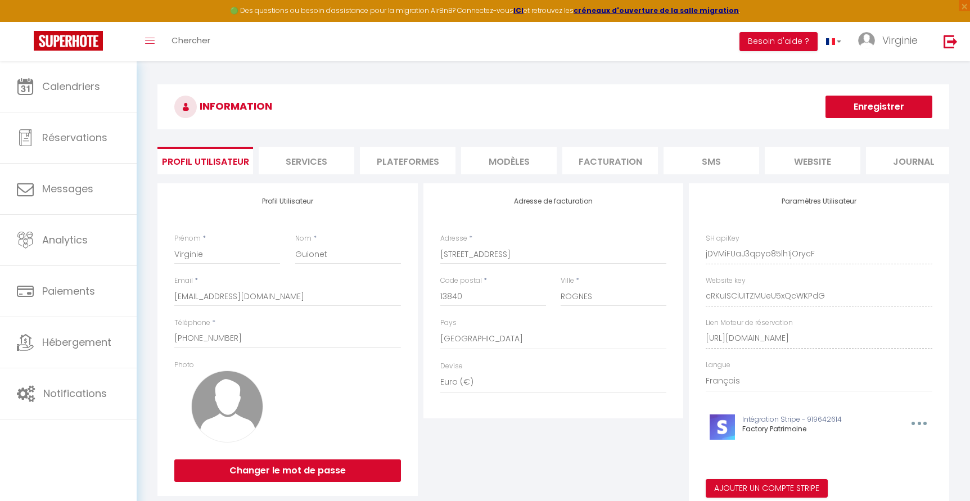
scroll to position [61, 0]
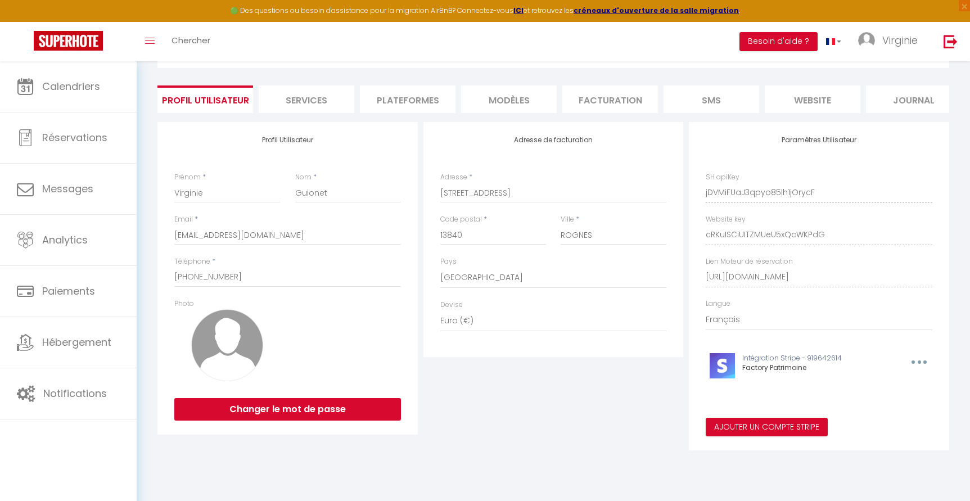
click at [322, 104] on li "Services" at bounding box center [307, 99] width 96 height 28
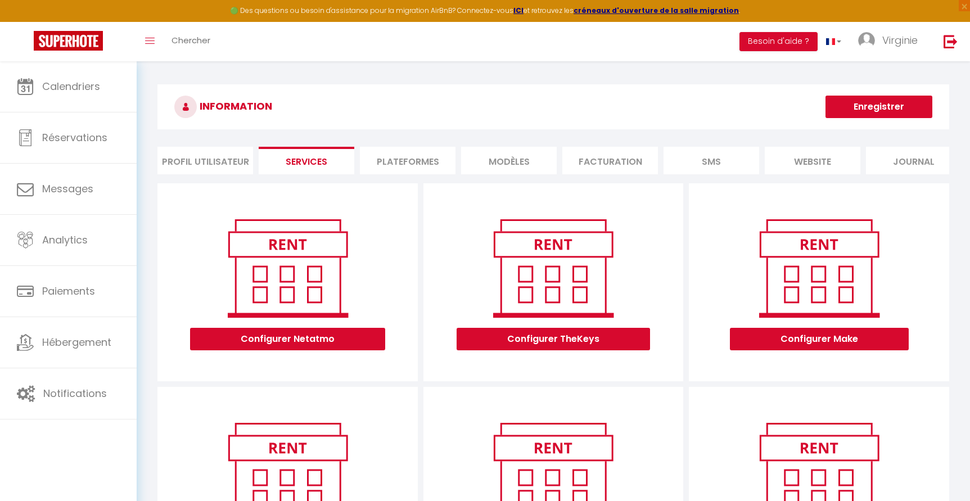
click at [417, 156] on li "Plateformes" at bounding box center [408, 161] width 96 height 28
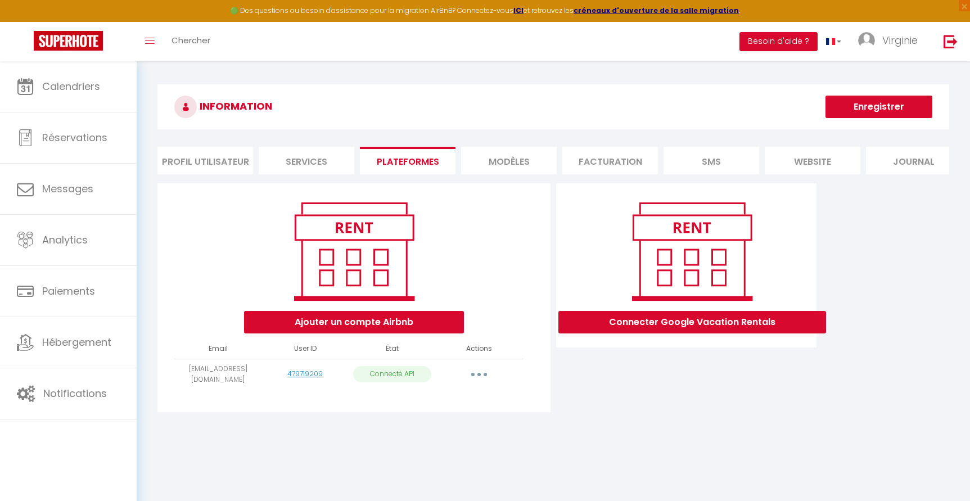
click at [500, 157] on li "MODÈLES" at bounding box center [509, 161] width 96 height 28
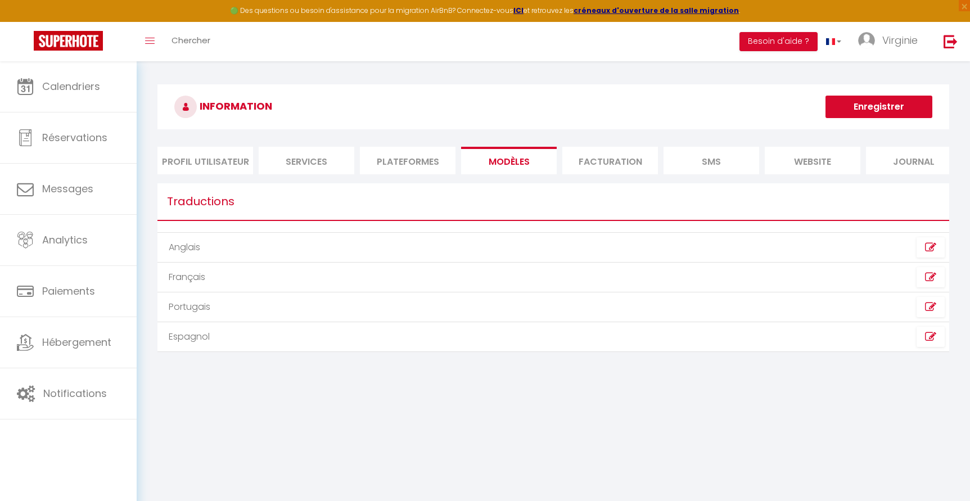
click at [606, 159] on li "Facturation" at bounding box center [610, 161] width 96 height 28
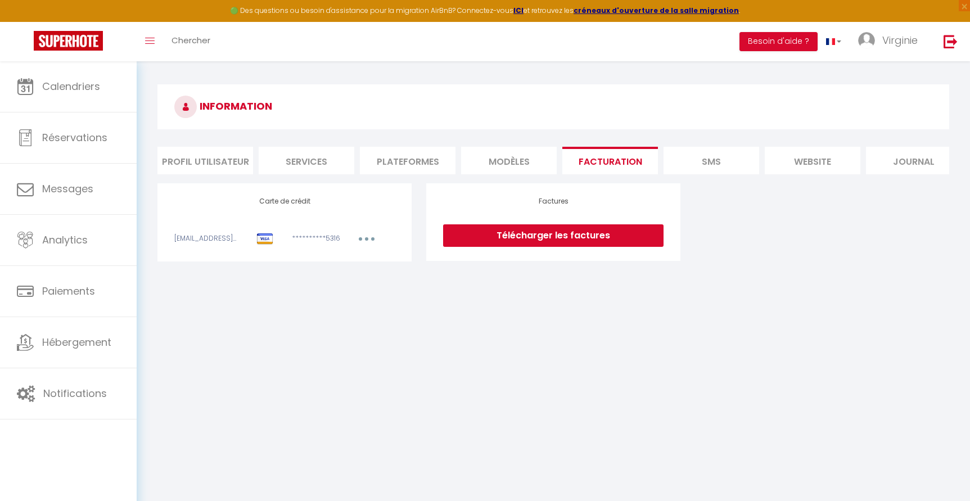
click at [730, 161] on li "SMS" at bounding box center [711, 161] width 96 height 28
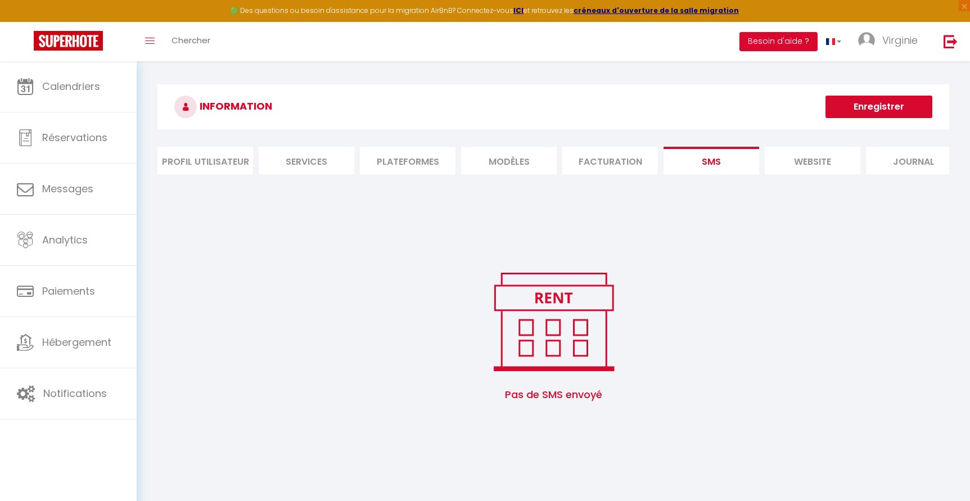
click at [818, 170] on li "website" at bounding box center [813, 161] width 96 height 28
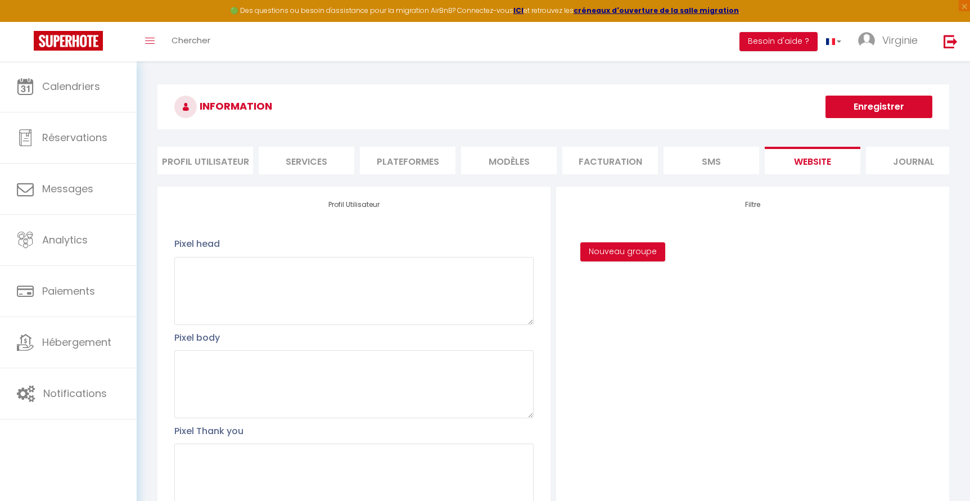
click at [903, 164] on li "Journal" at bounding box center [914, 161] width 96 height 28
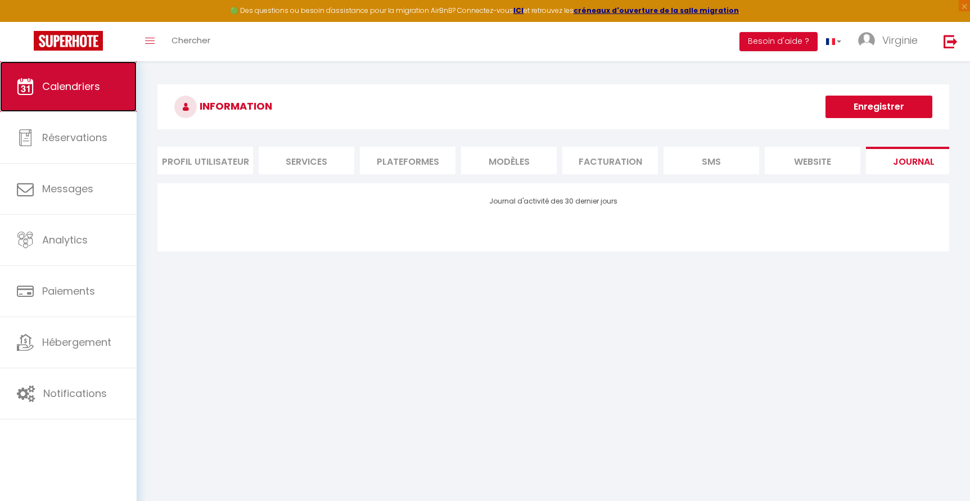
click at [55, 87] on span "Calendriers" at bounding box center [71, 86] width 58 height 14
click at [40, 82] on link "Calendriers" at bounding box center [68, 86] width 137 height 51
